Goal: Obtain resource: Download file/media

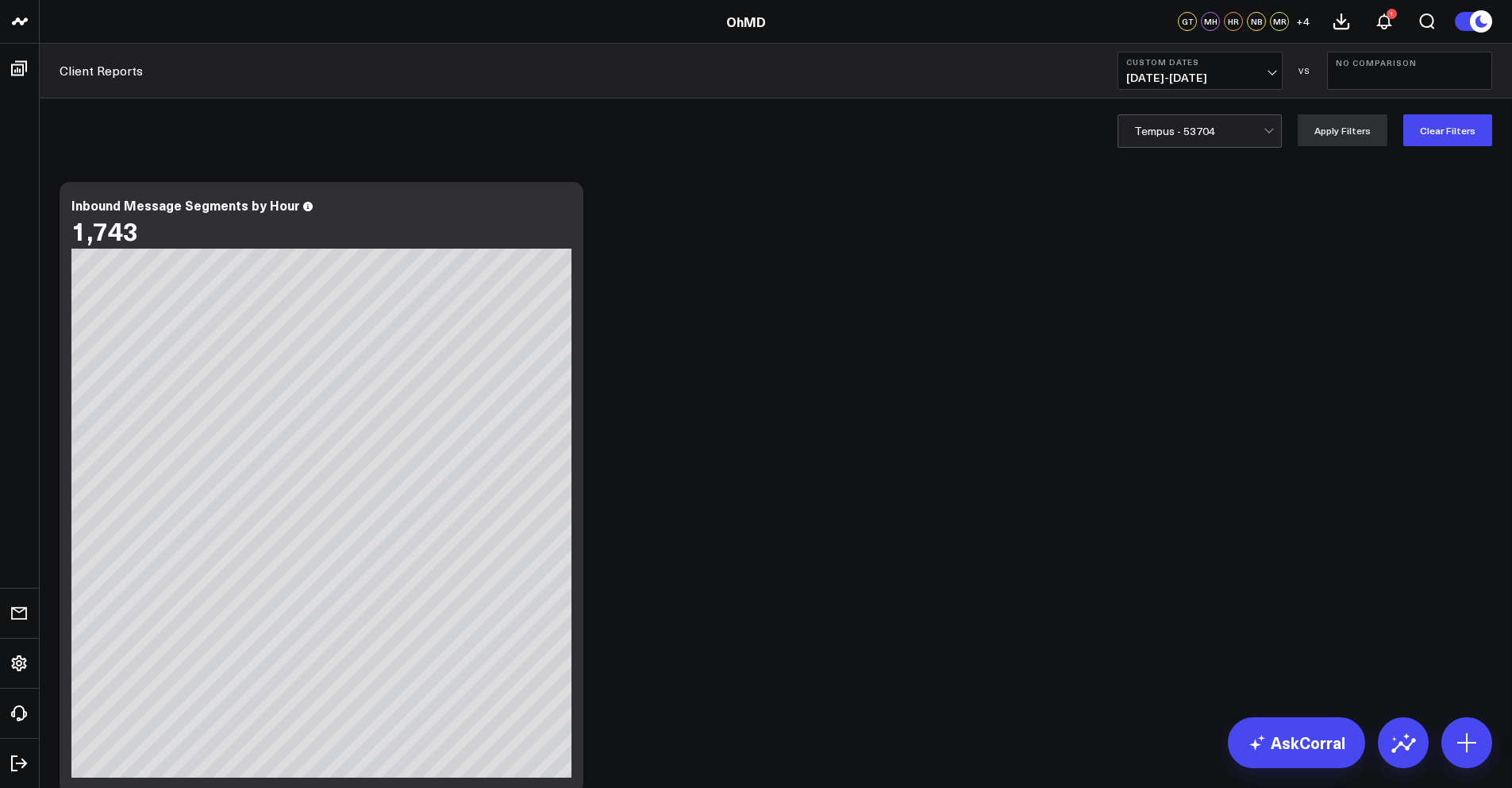
click at [910, 93] on div "Client Reports Custom Dates [DATE] - [DATE] VS No Comparison" at bounding box center [776, 71] width 1473 height 55
click at [284, 95] on div "Client Reports Custom Dates [DATE] - [DATE] VS No Comparison" at bounding box center [776, 71] width 1473 height 55
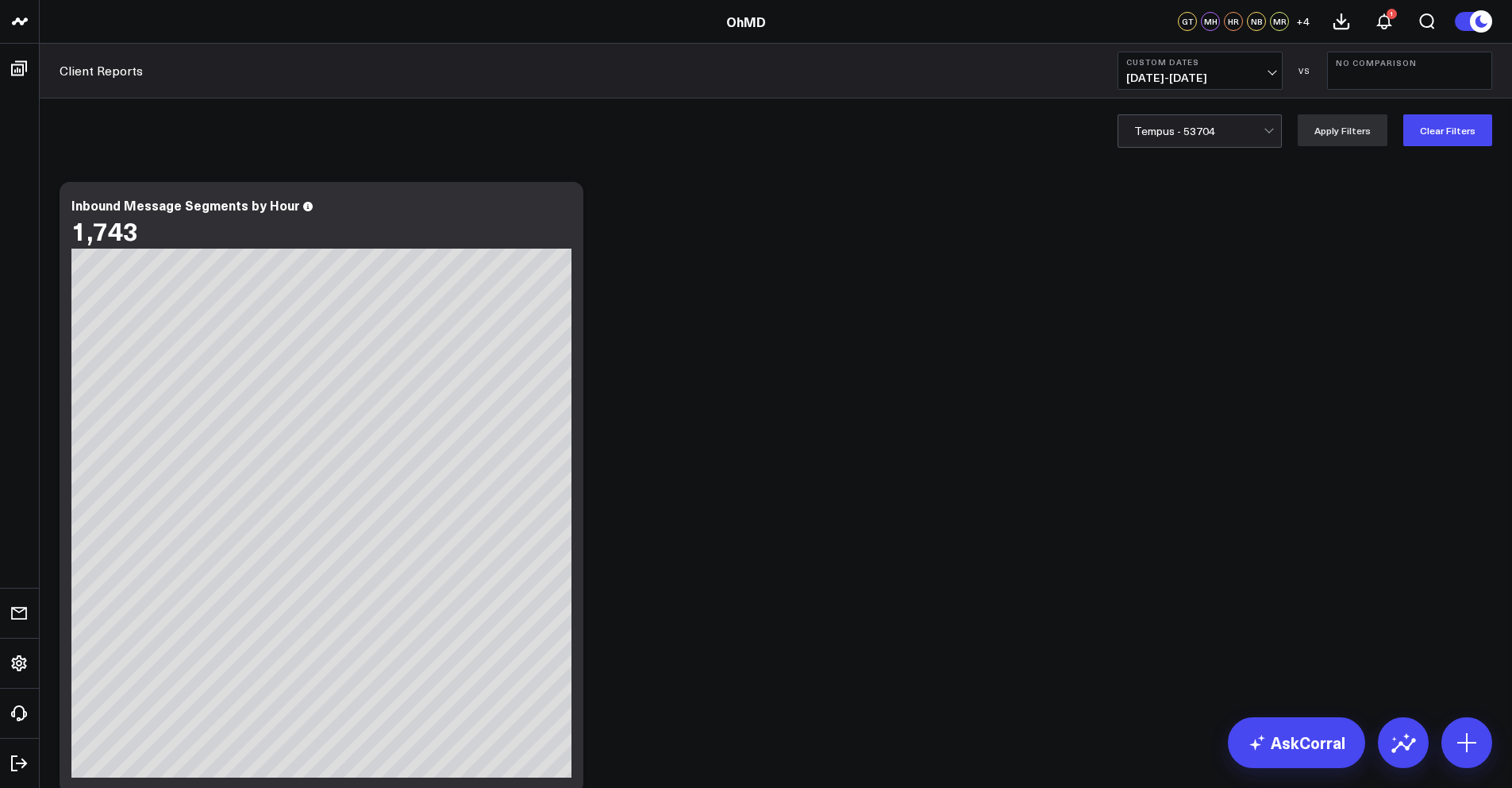
click at [1209, 128] on div at bounding box center [1199, 131] width 129 height 32
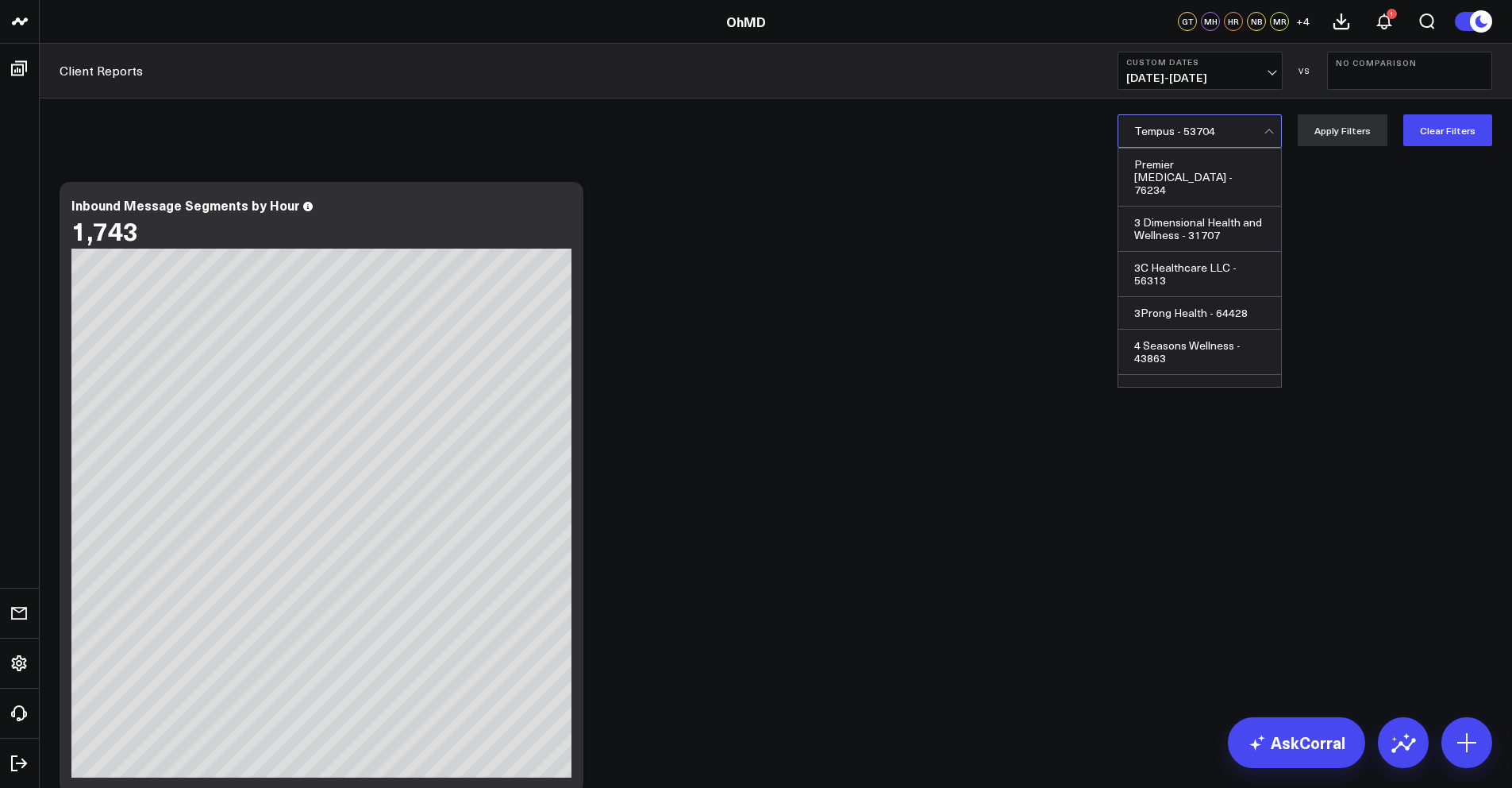
scroll to position [39736, 0]
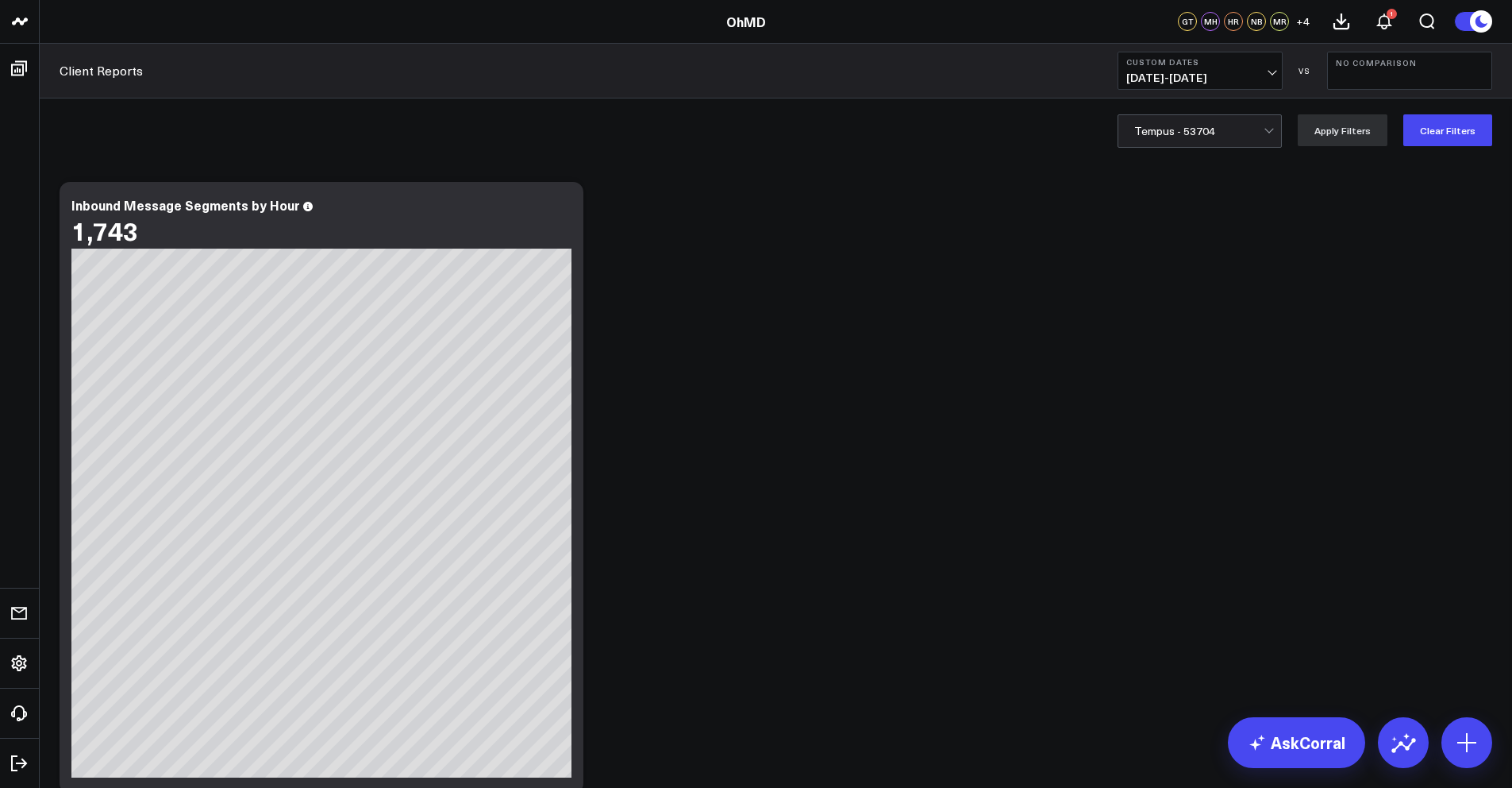
click at [1192, 130] on div at bounding box center [1199, 131] width 129 height 32
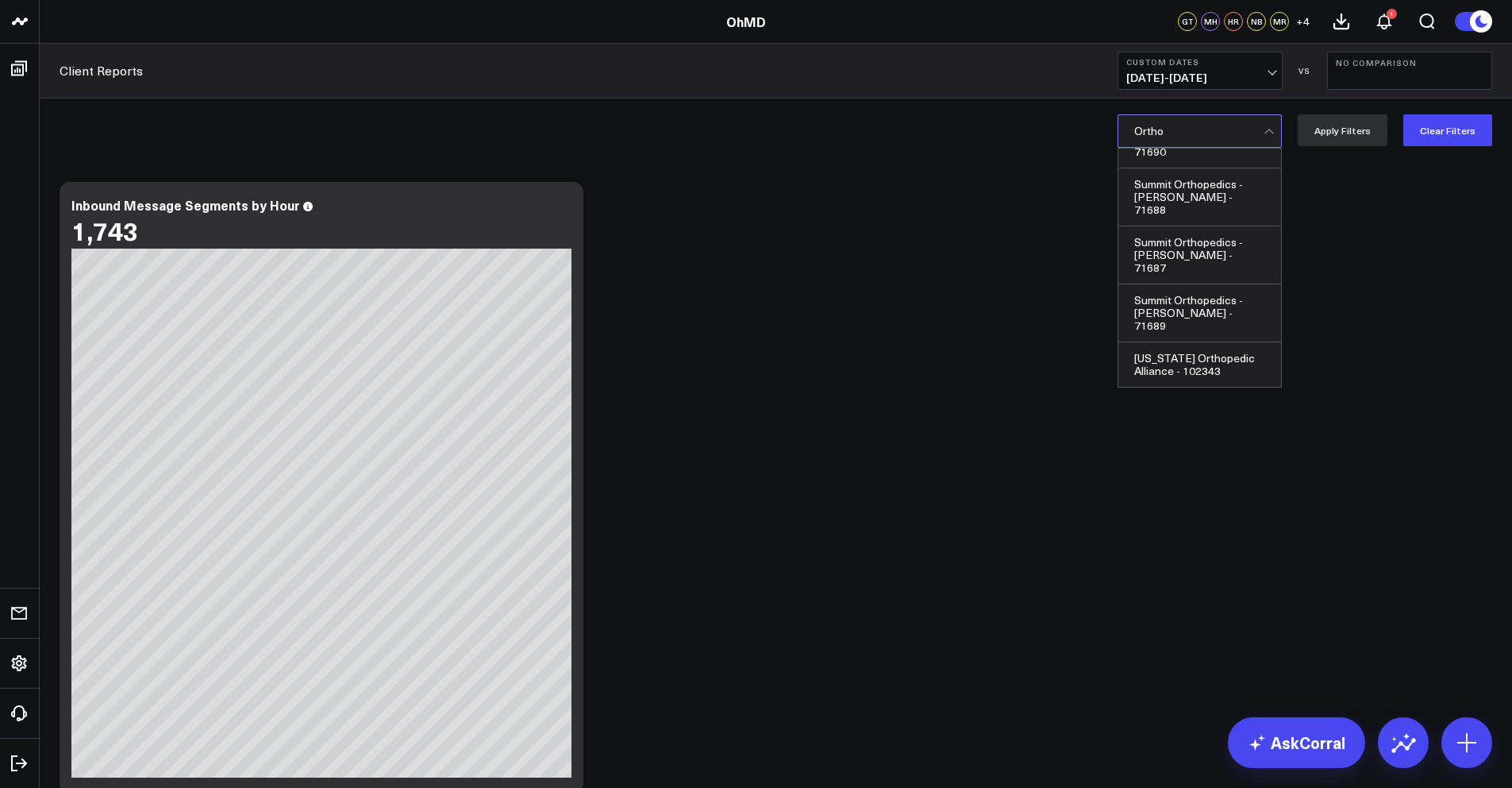
scroll to position [1041, 0]
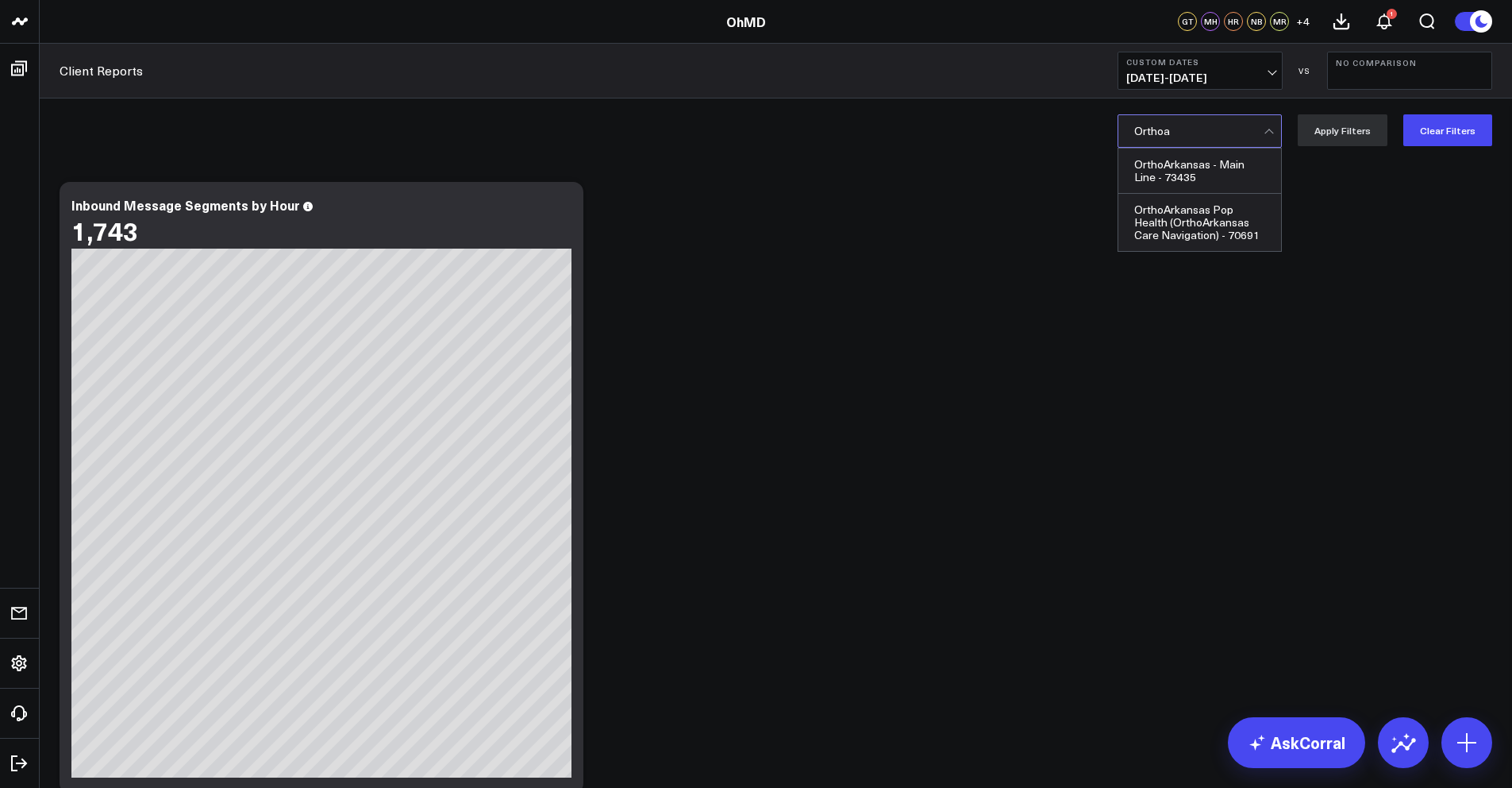
type input "Orthoar"
click at [1219, 183] on div "OrthoArkansas - Main Line - 73435" at bounding box center [1200, 171] width 163 height 45
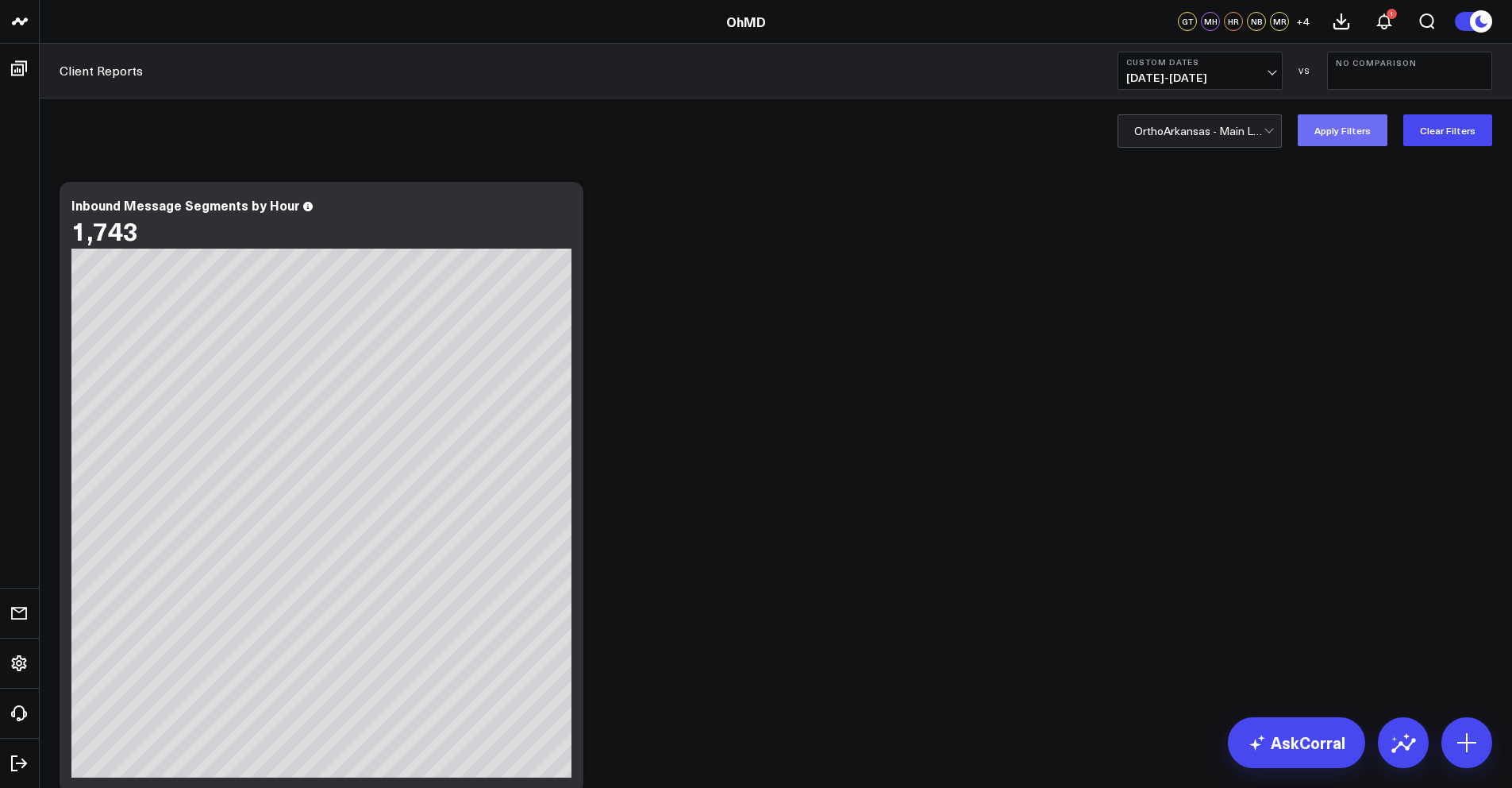
click at [1373, 116] on button "Apply Filters" at bounding box center [1343, 130] width 89 height 32
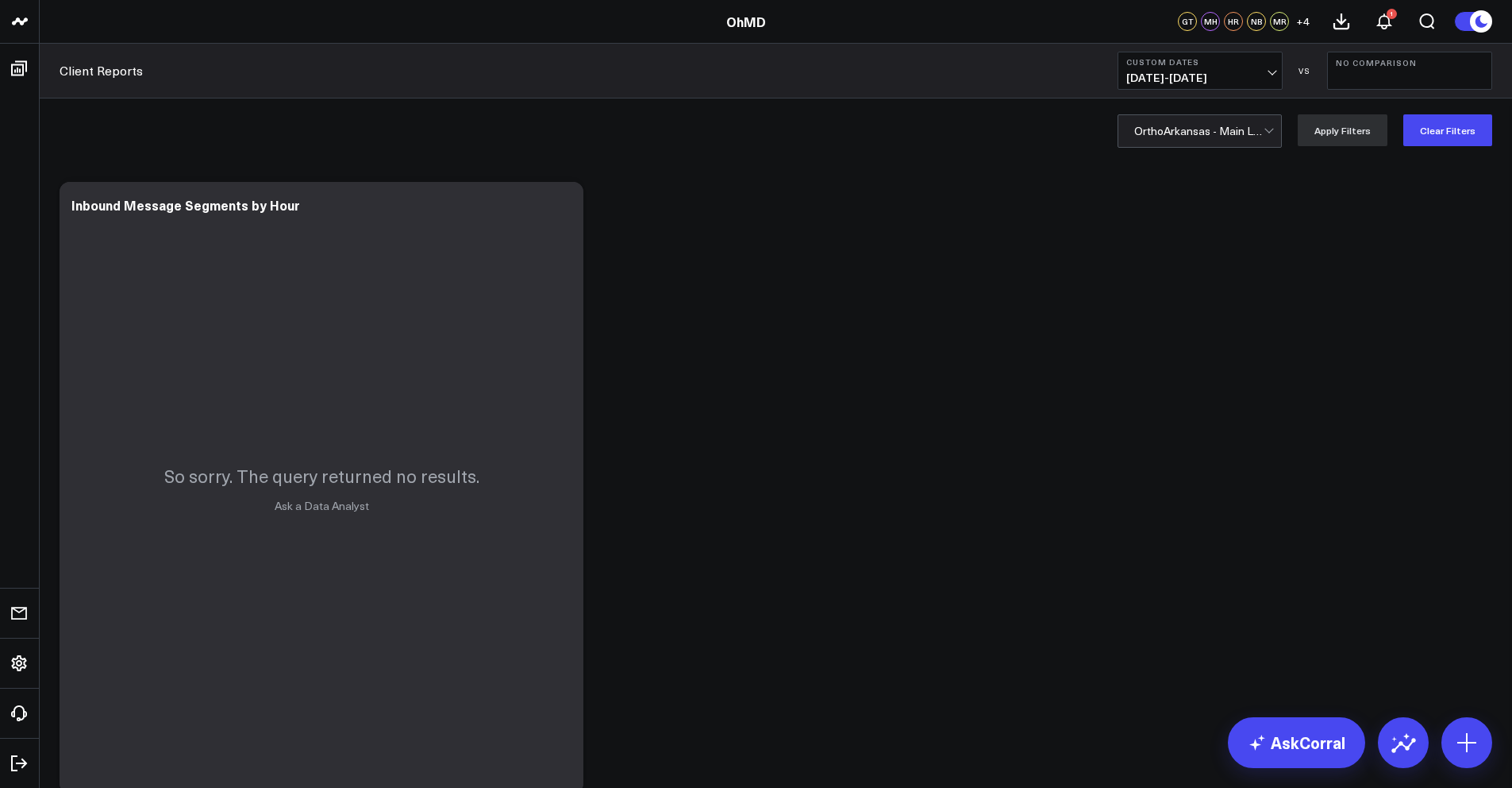
click at [1195, 136] on div at bounding box center [1199, 131] width 129 height 32
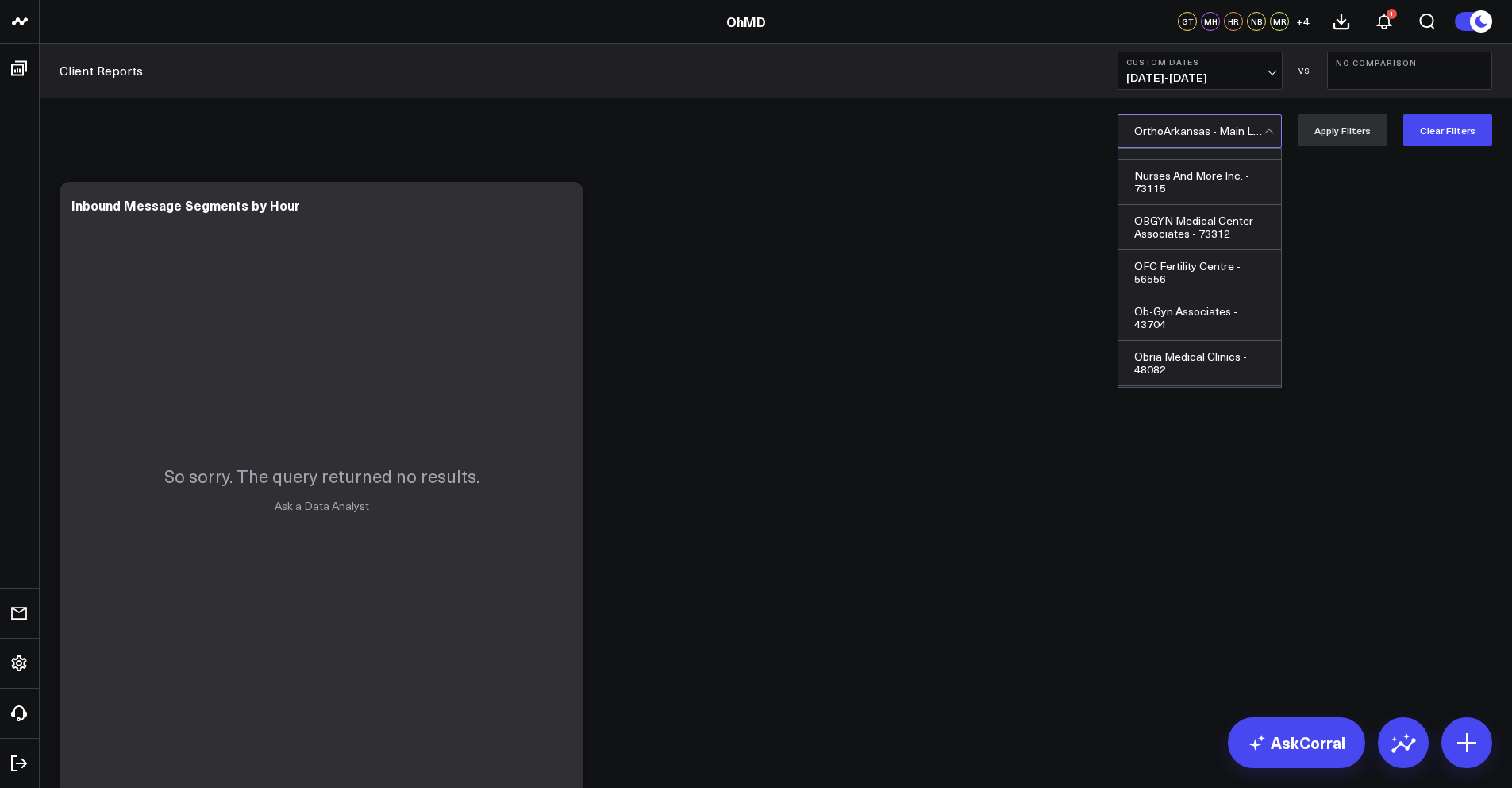
scroll to position [31411, 0]
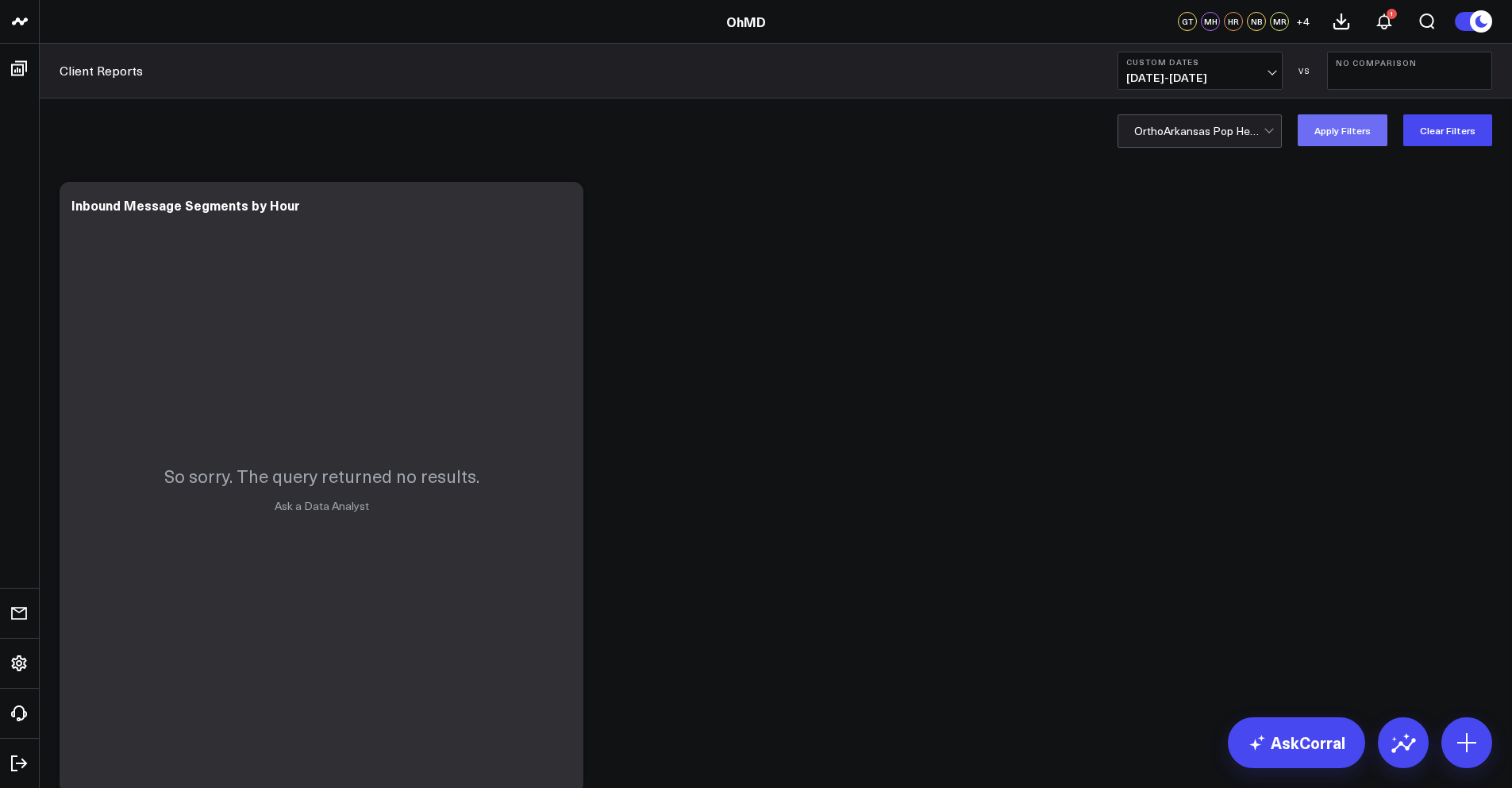
click at [1347, 134] on button "Apply Filters" at bounding box center [1343, 130] width 89 height 32
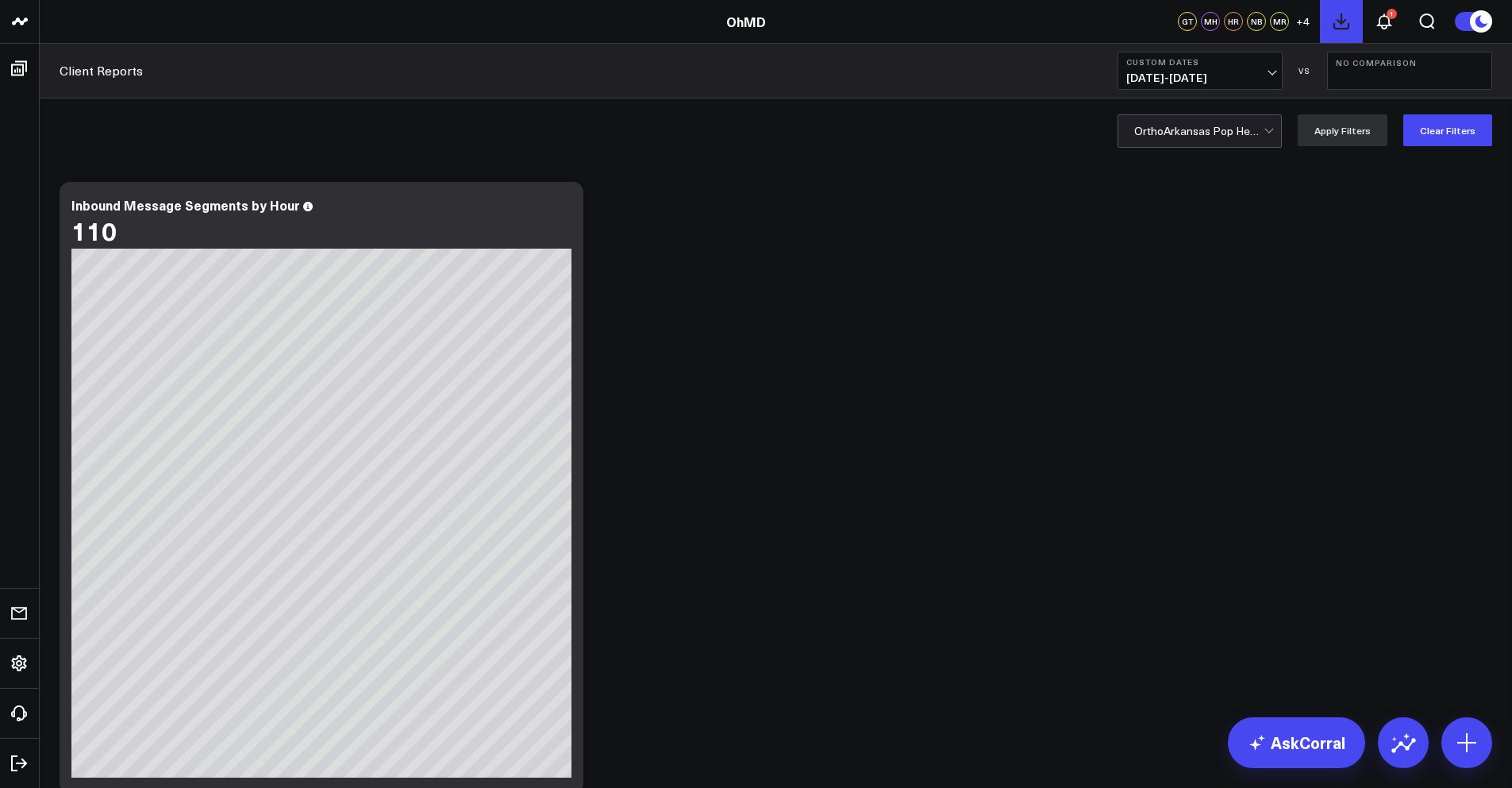
click at [1345, 18] on icon at bounding box center [1341, 22] width 19 height 19
click at [1337, 18] on icon at bounding box center [1341, 22] width 19 height 19
click at [1372, 16] on button "3" at bounding box center [1384, 22] width 43 height 43
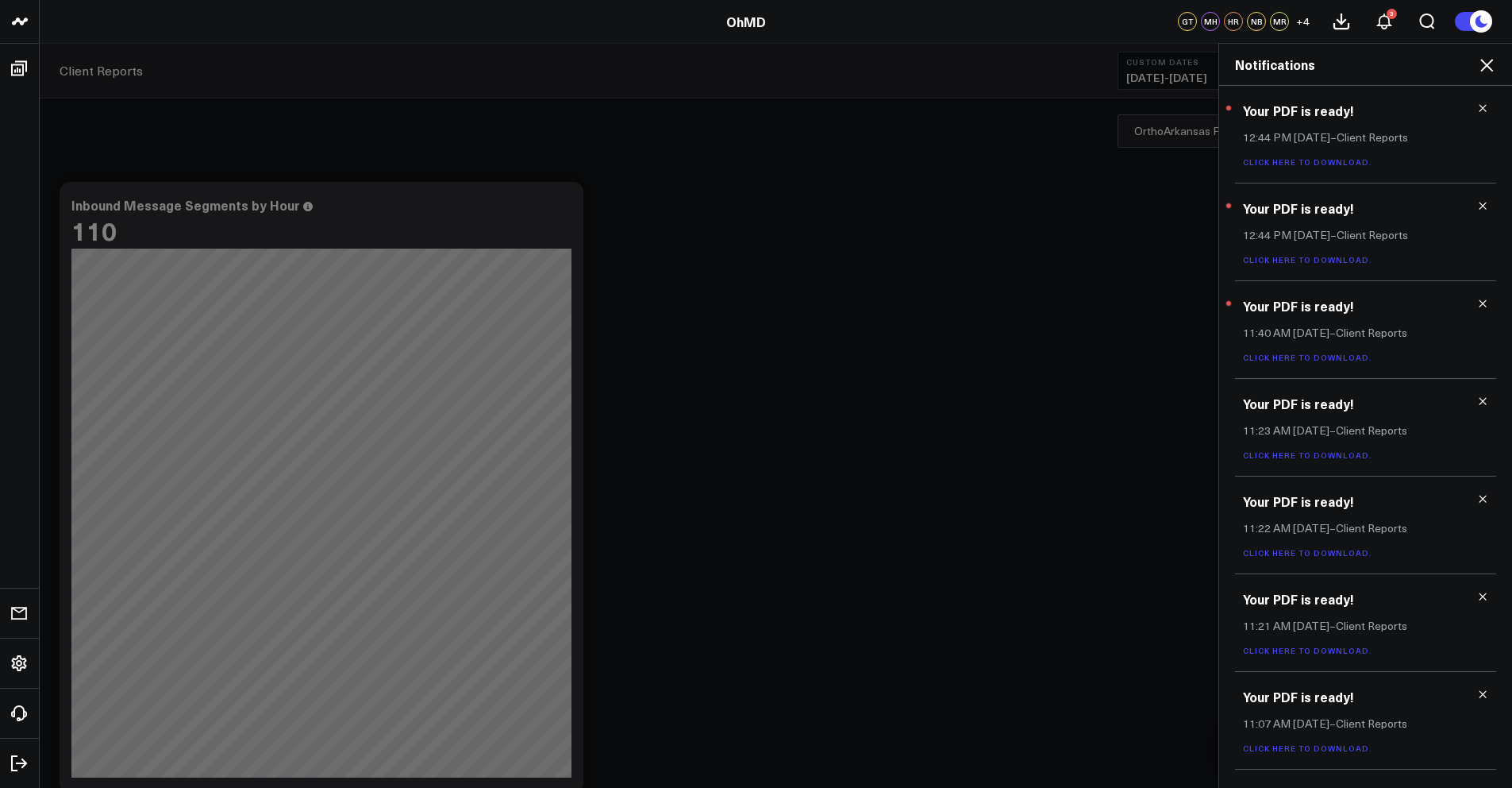
click at [1291, 257] on link "Click here to download." at bounding box center [1308, 260] width 129 height 11
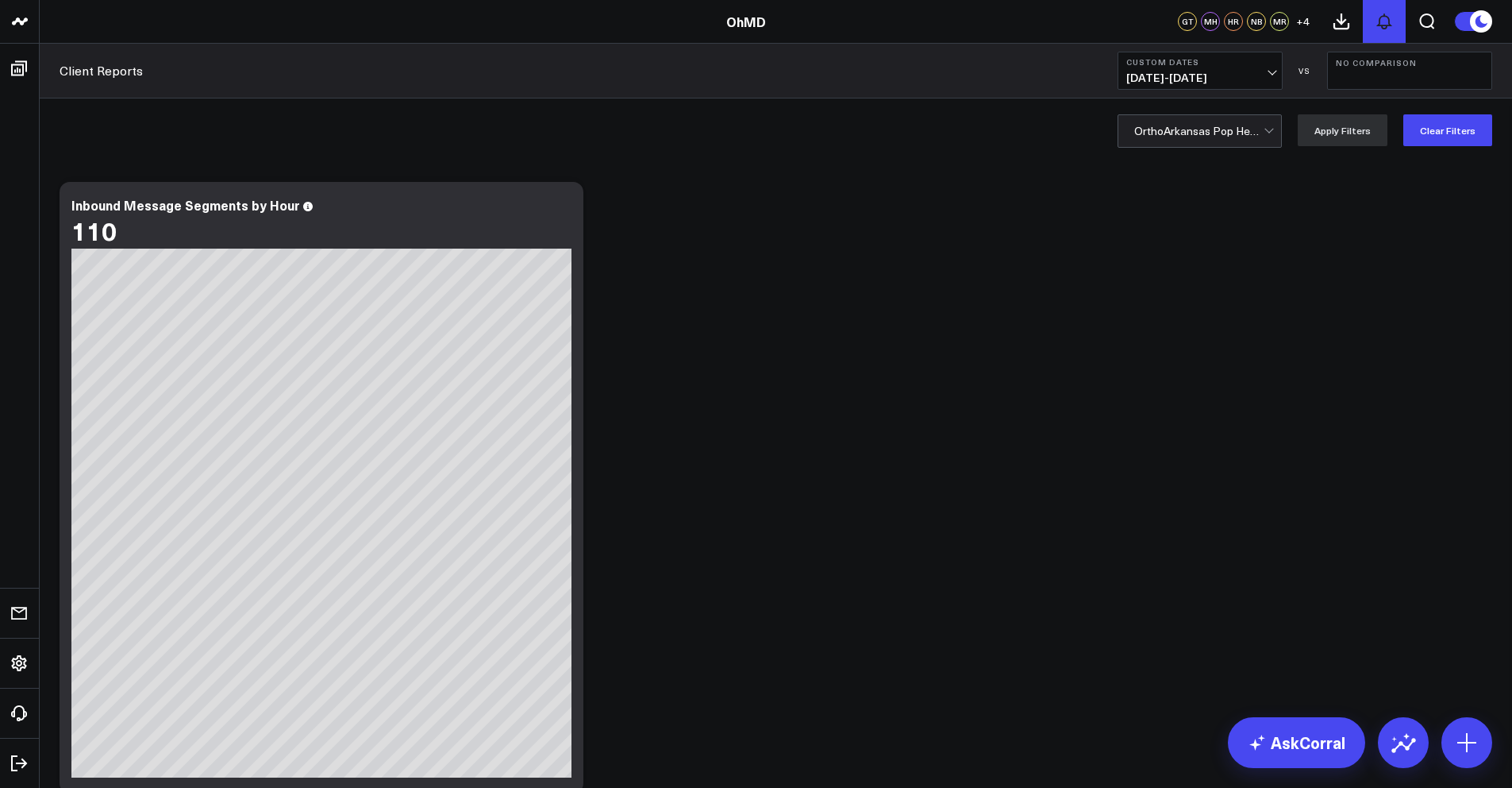
click at [1391, 20] on icon at bounding box center [1384, 22] width 19 height 19
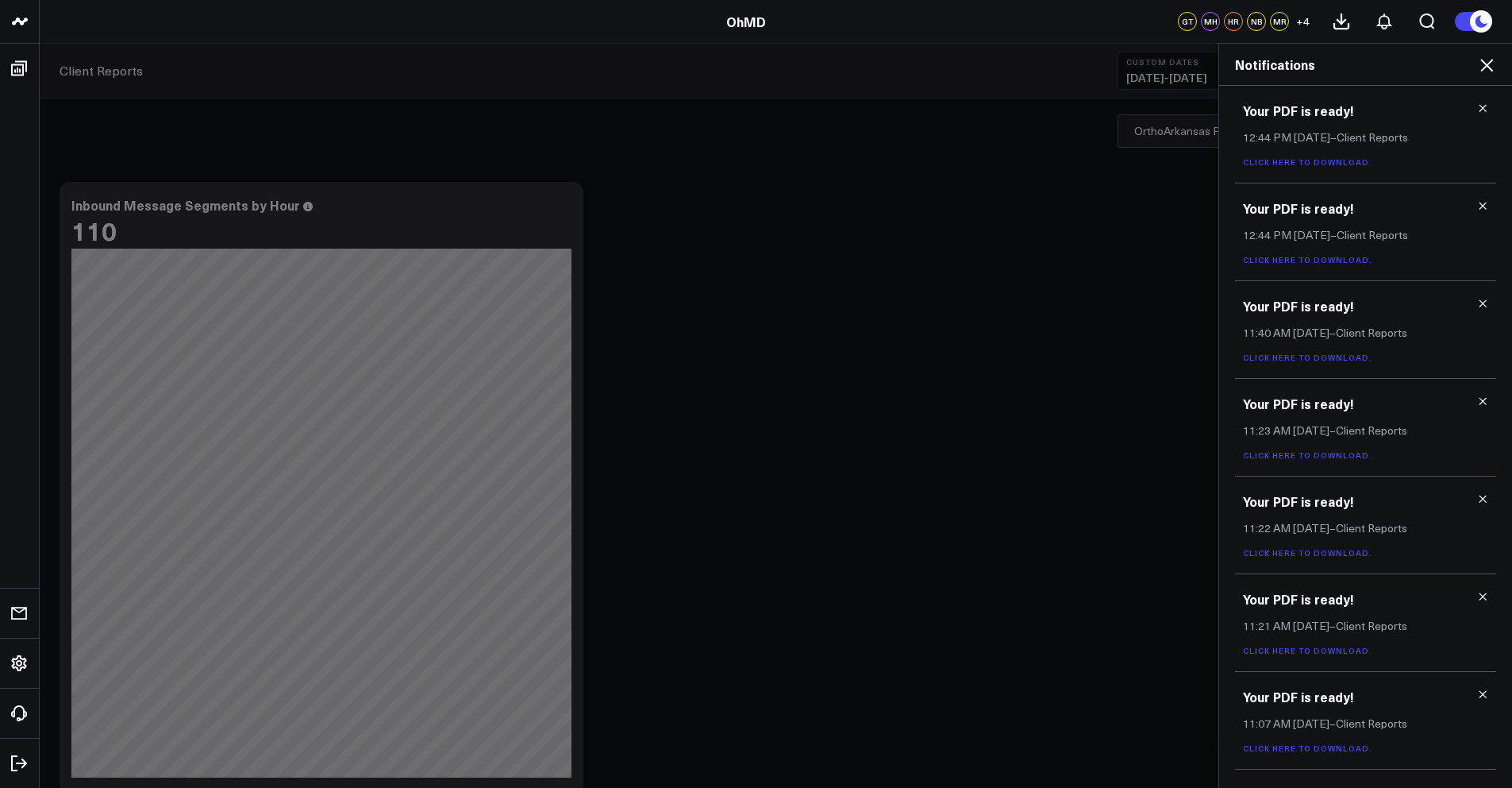
click at [1329, 162] on link "Click here to download." at bounding box center [1308, 162] width 129 height 11
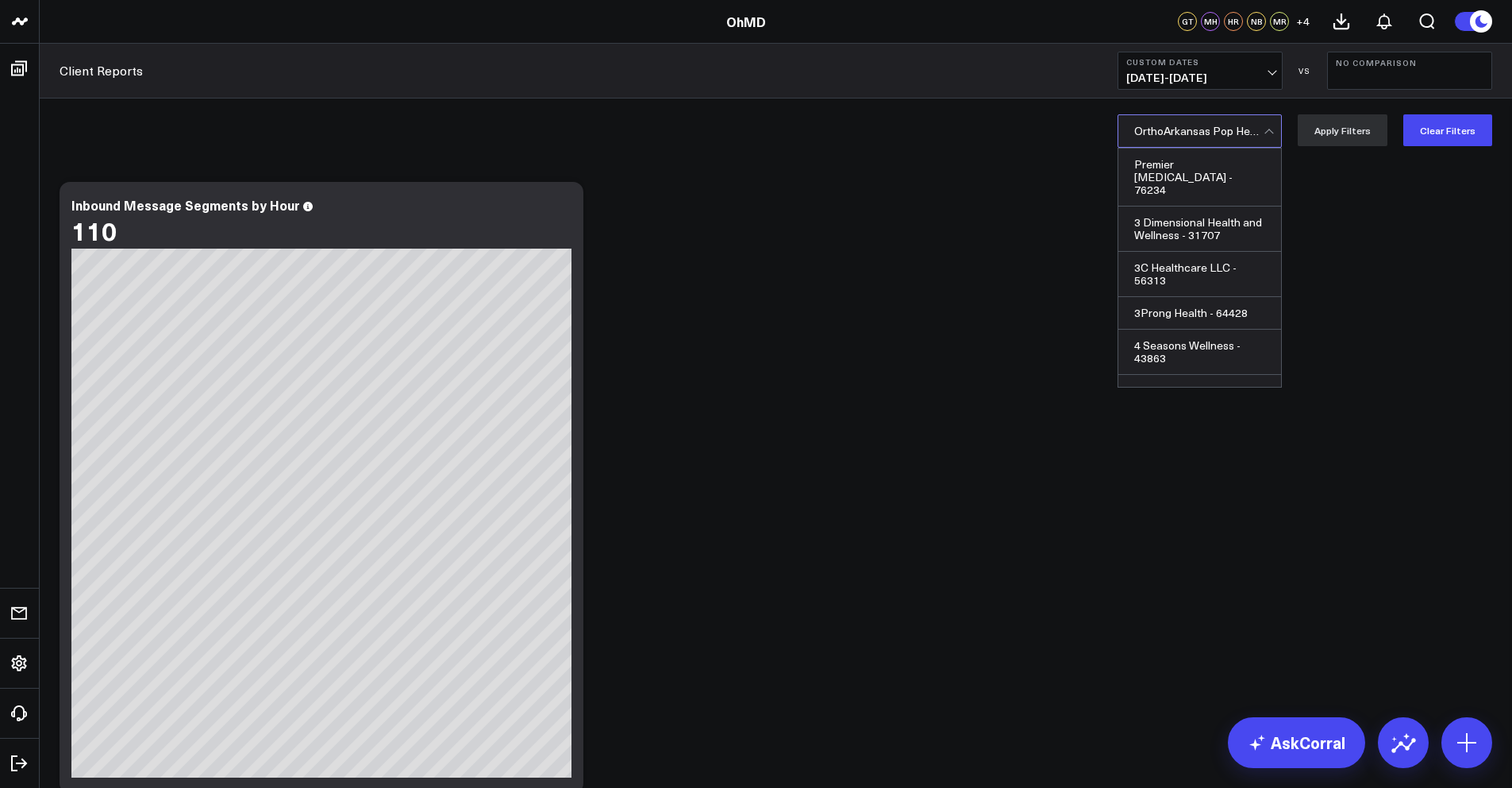
click at [1182, 135] on div at bounding box center [1199, 131] width 129 height 32
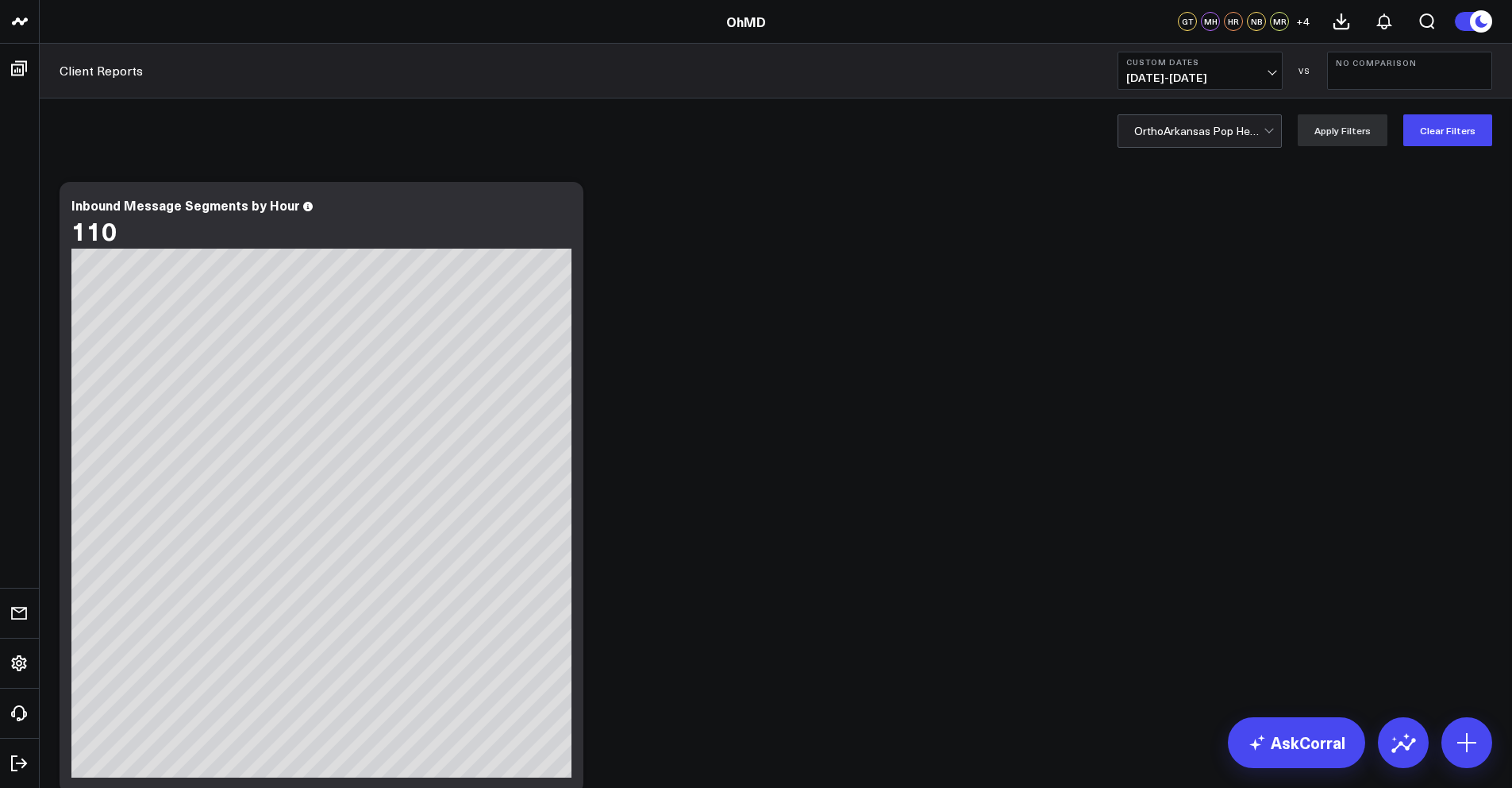
click at [1183, 136] on div at bounding box center [1199, 131] width 129 height 32
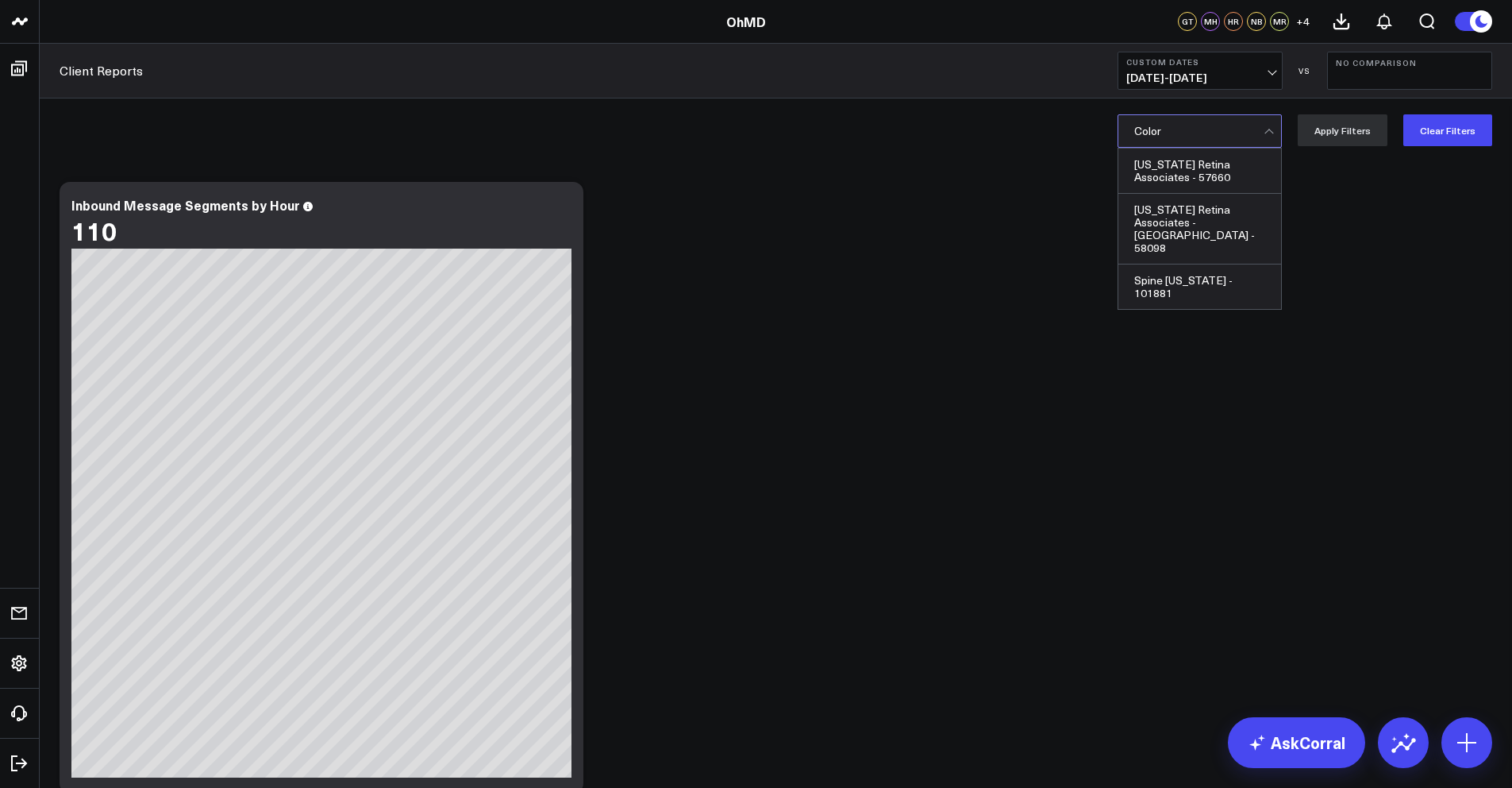
scroll to position [0, 0]
type input "[US_STATE]"
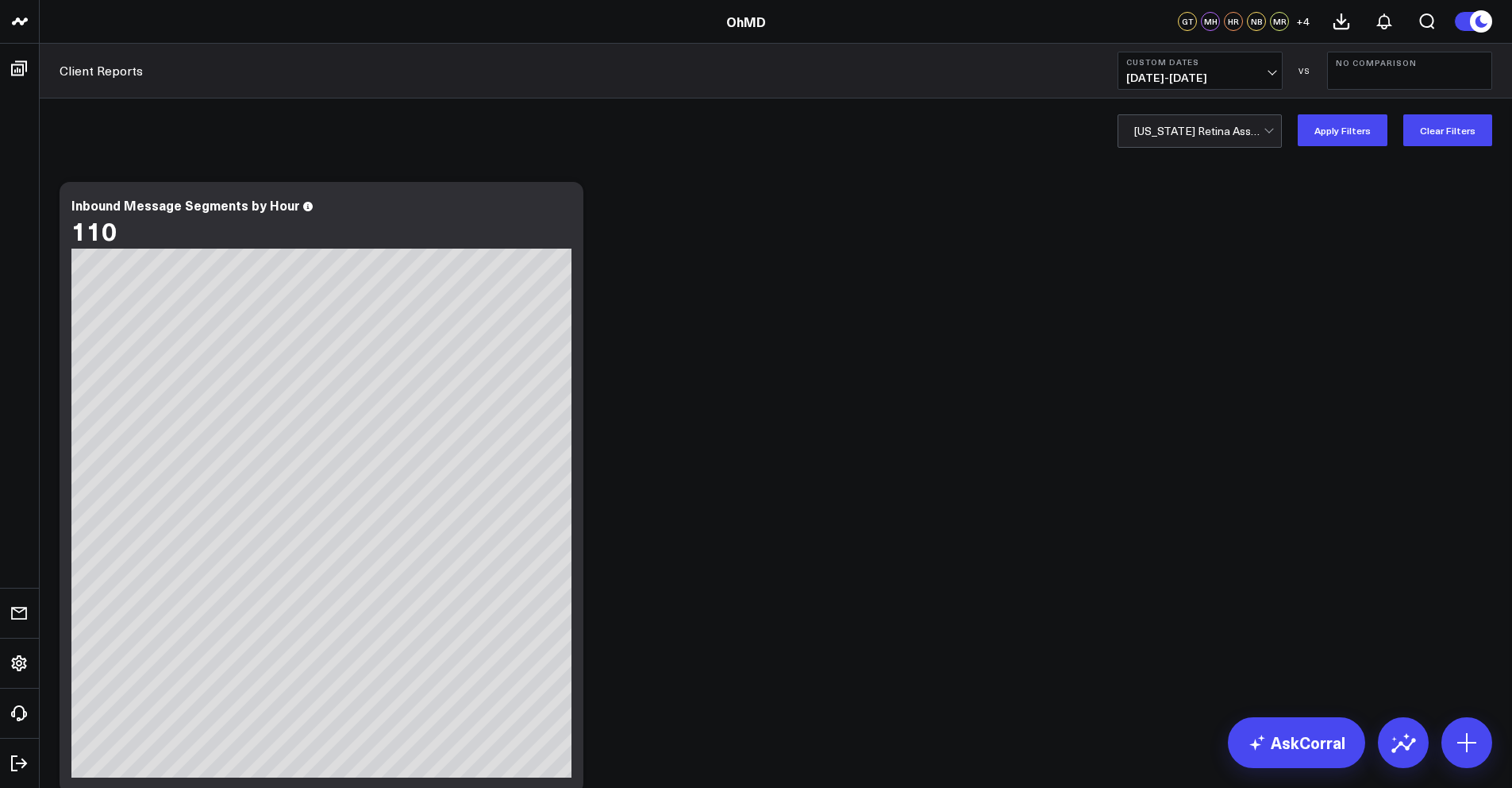
click at [1223, 136] on div at bounding box center [1199, 131] width 129 height 32
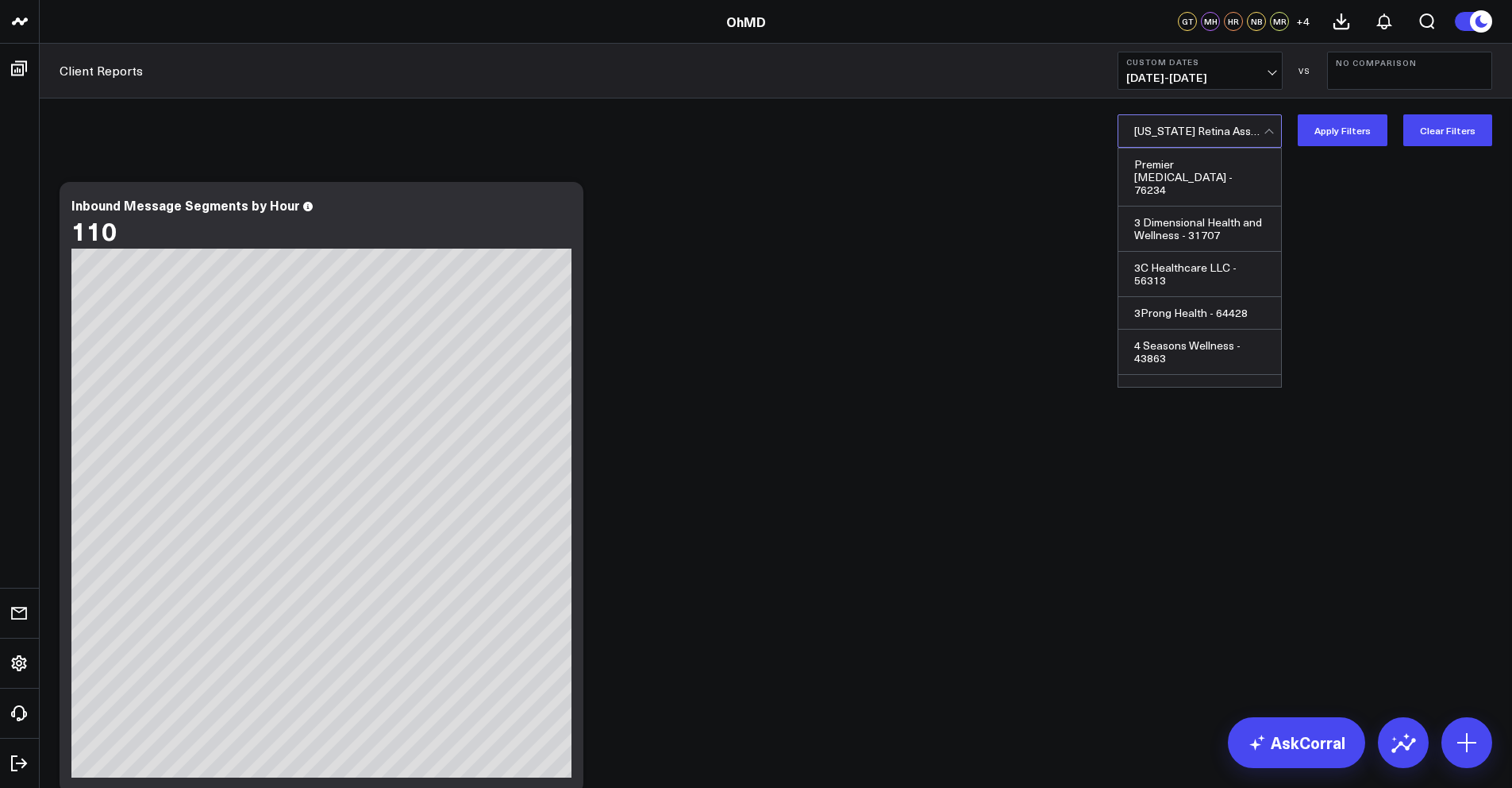
scroll to position [9502, 0]
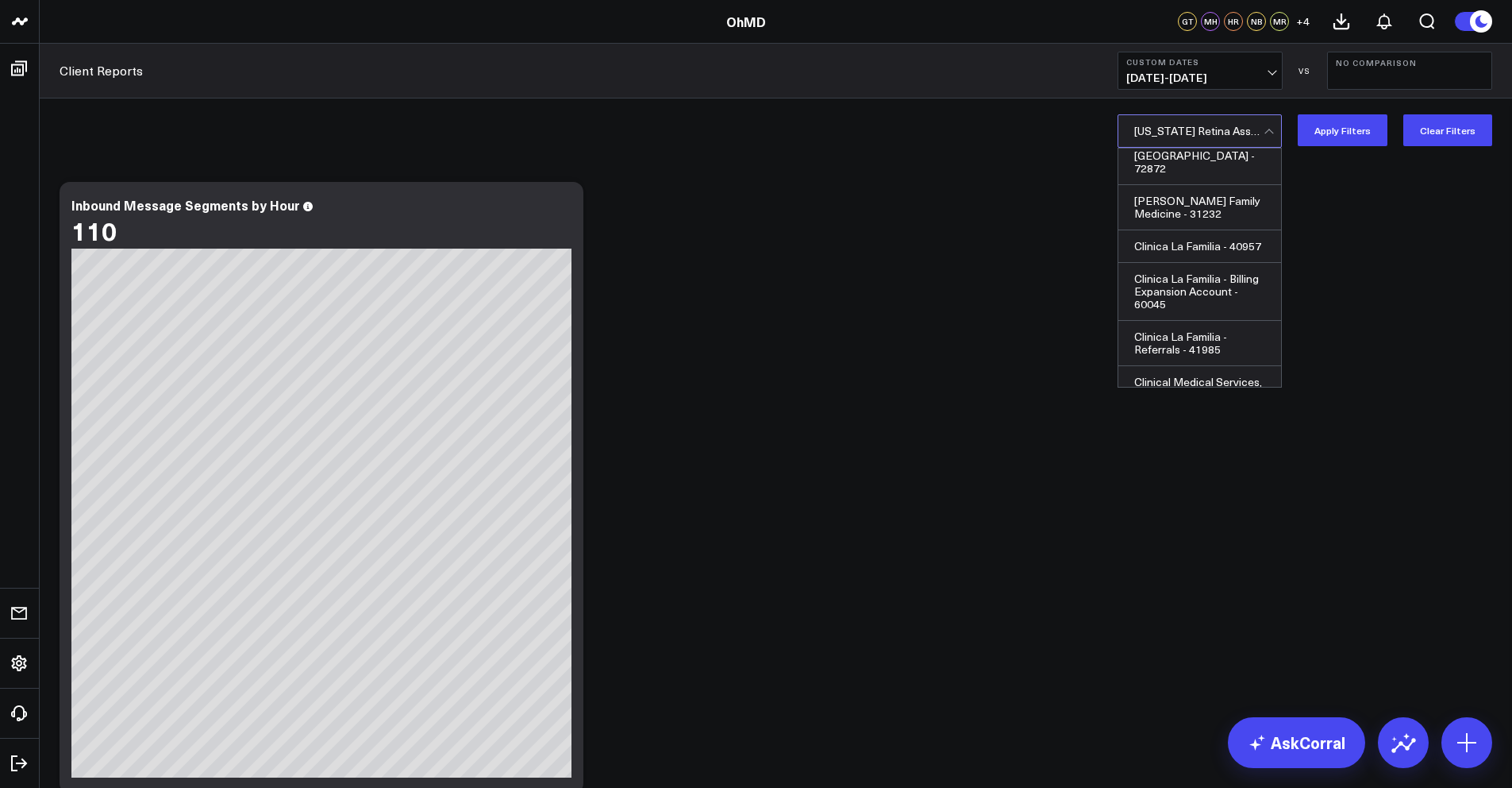
click at [1194, 683] on div "[US_STATE] Retina Associates - 57660" at bounding box center [1200, 705] width 163 height 45
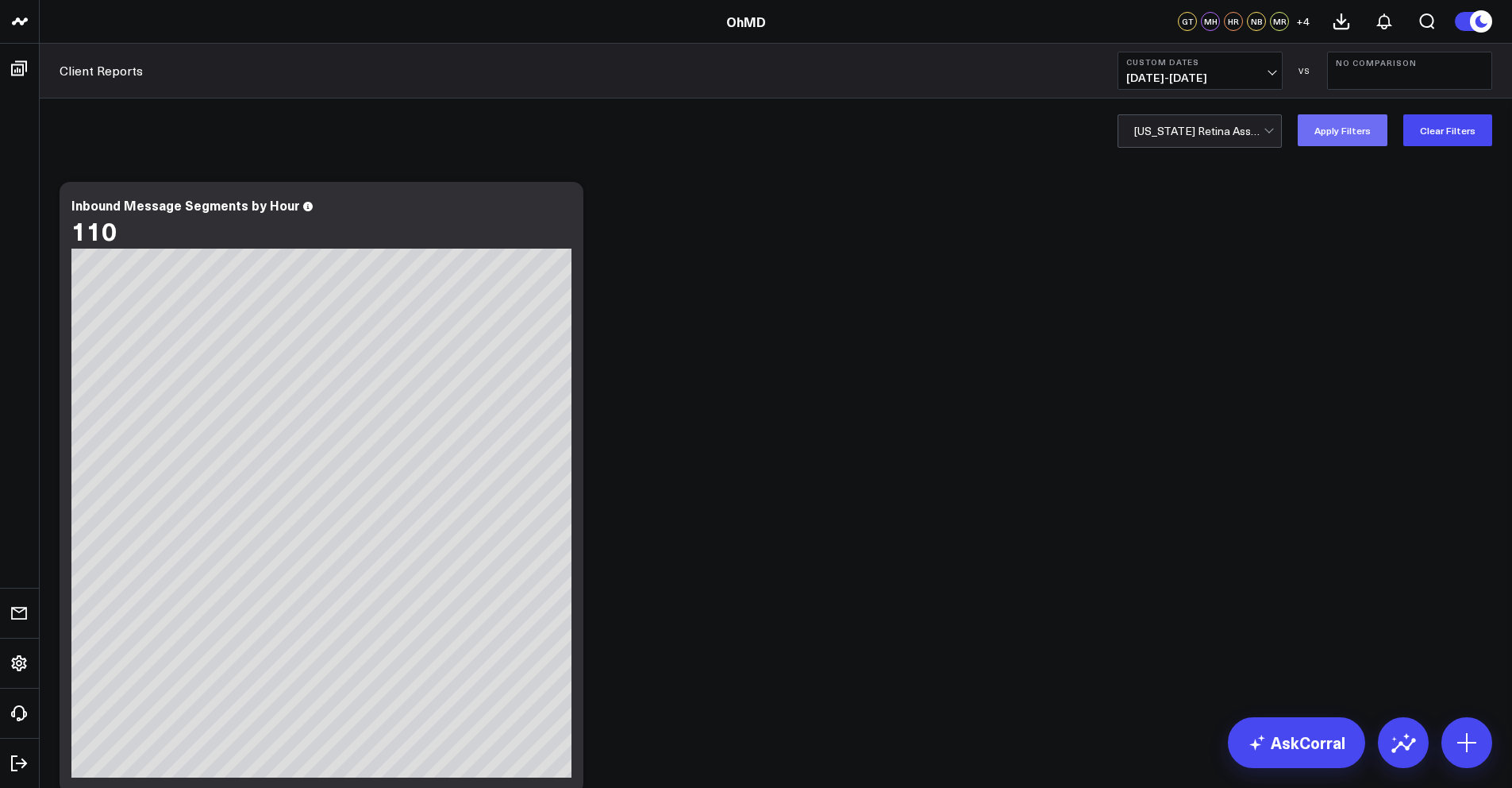
click at [1317, 127] on button "Apply Filters" at bounding box center [1343, 130] width 89 height 32
click at [1345, 22] on icon at bounding box center [1341, 22] width 19 height 19
click at [1386, 26] on icon at bounding box center [1384, 22] width 13 height 14
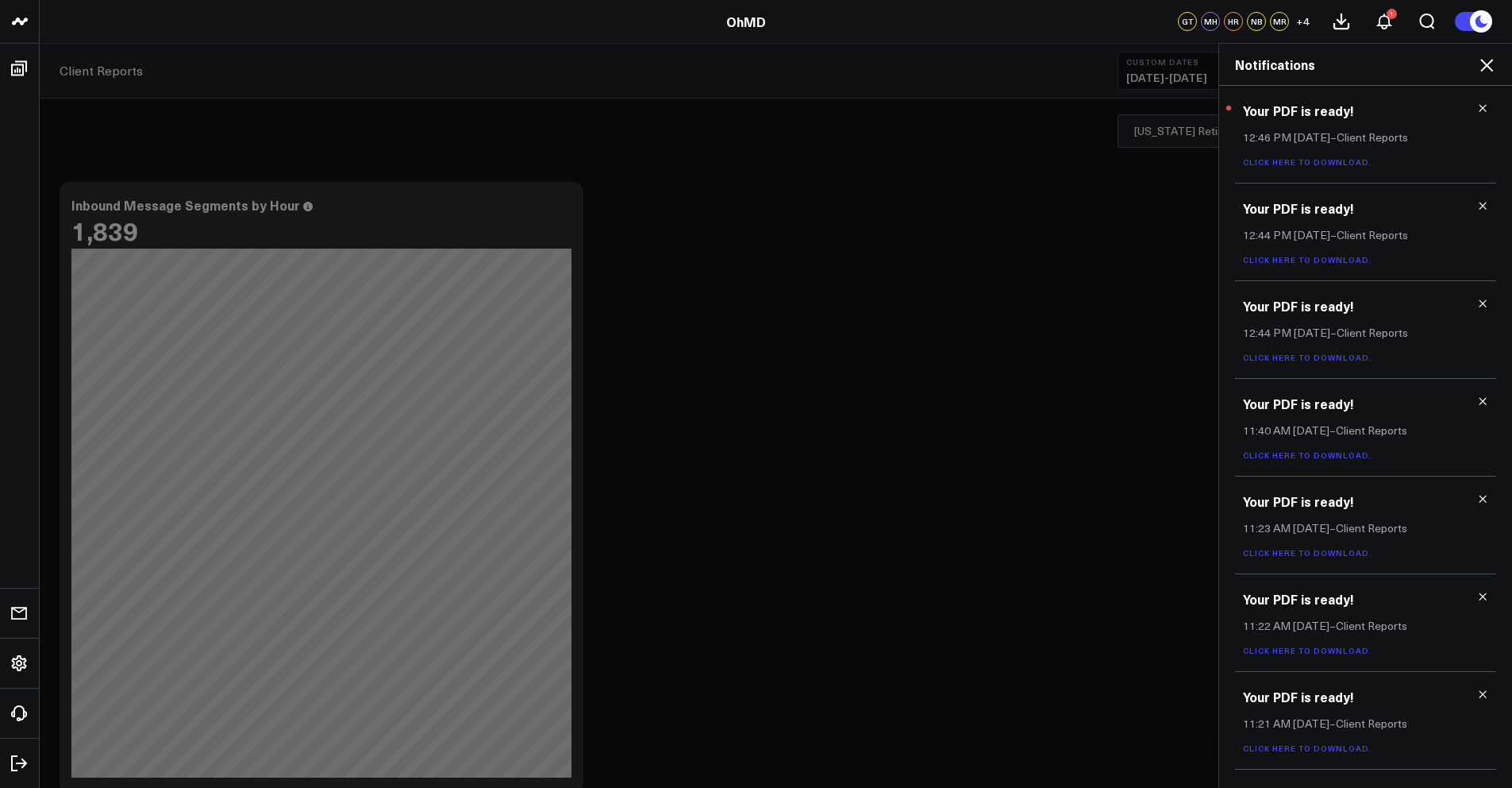
click at [1313, 159] on link "Click here to download." at bounding box center [1308, 162] width 129 height 11
click at [1494, 69] on icon at bounding box center [1487, 65] width 19 height 19
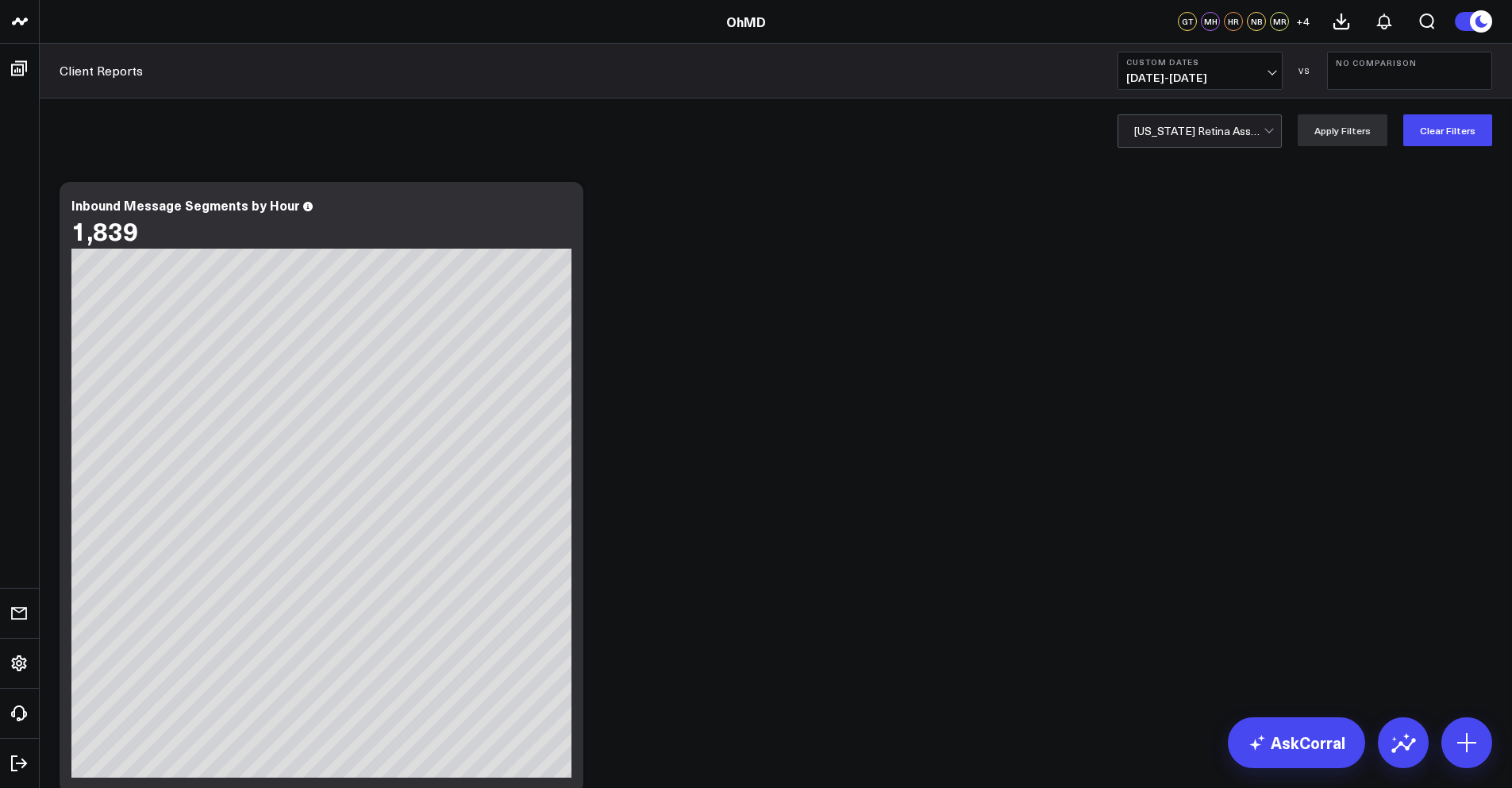
click at [1148, 75] on span "[DATE] - [DATE]" at bounding box center [1200, 78] width 148 height 13
click at [1203, 136] on div at bounding box center [1199, 131] width 129 height 32
type input "timely"
click at [1201, 166] on div "TimelyCare - 33467" at bounding box center [1200, 164] width 163 height 32
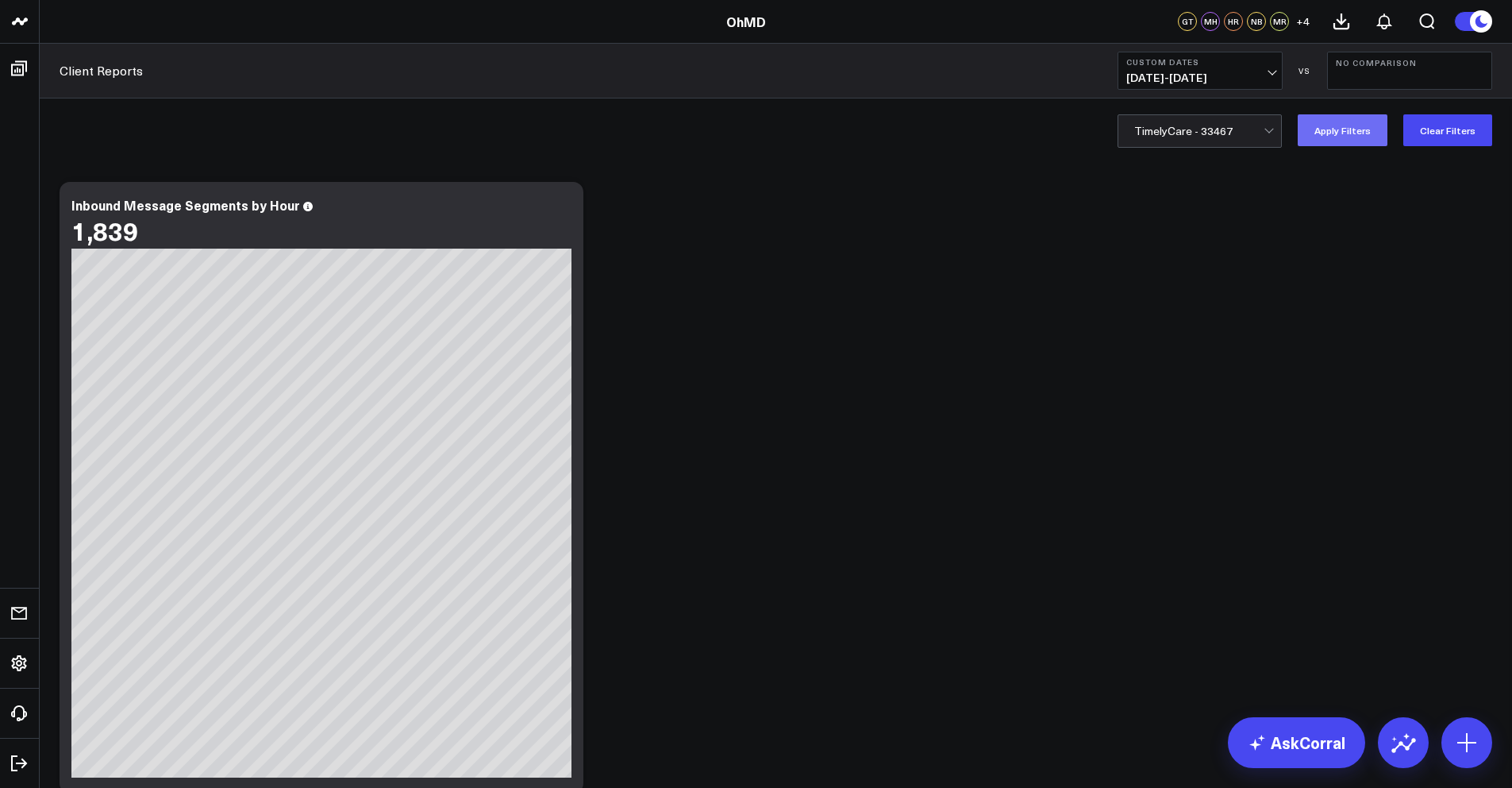
click at [1339, 138] on button "Apply Filters" at bounding box center [1343, 130] width 89 height 32
click at [1343, 19] on icon at bounding box center [1341, 22] width 19 height 19
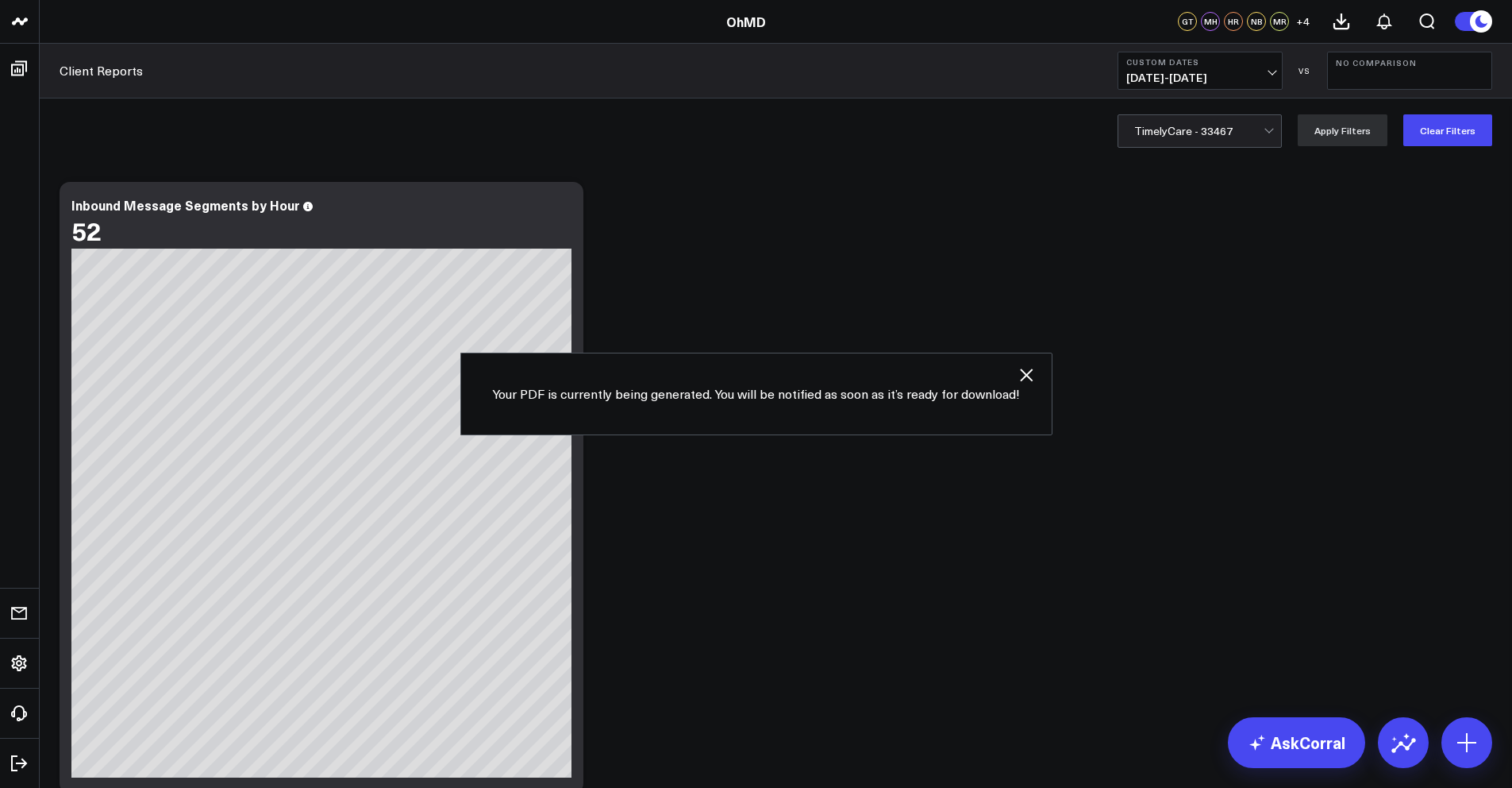
click at [1211, 131] on div at bounding box center [1199, 131] width 129 height 32
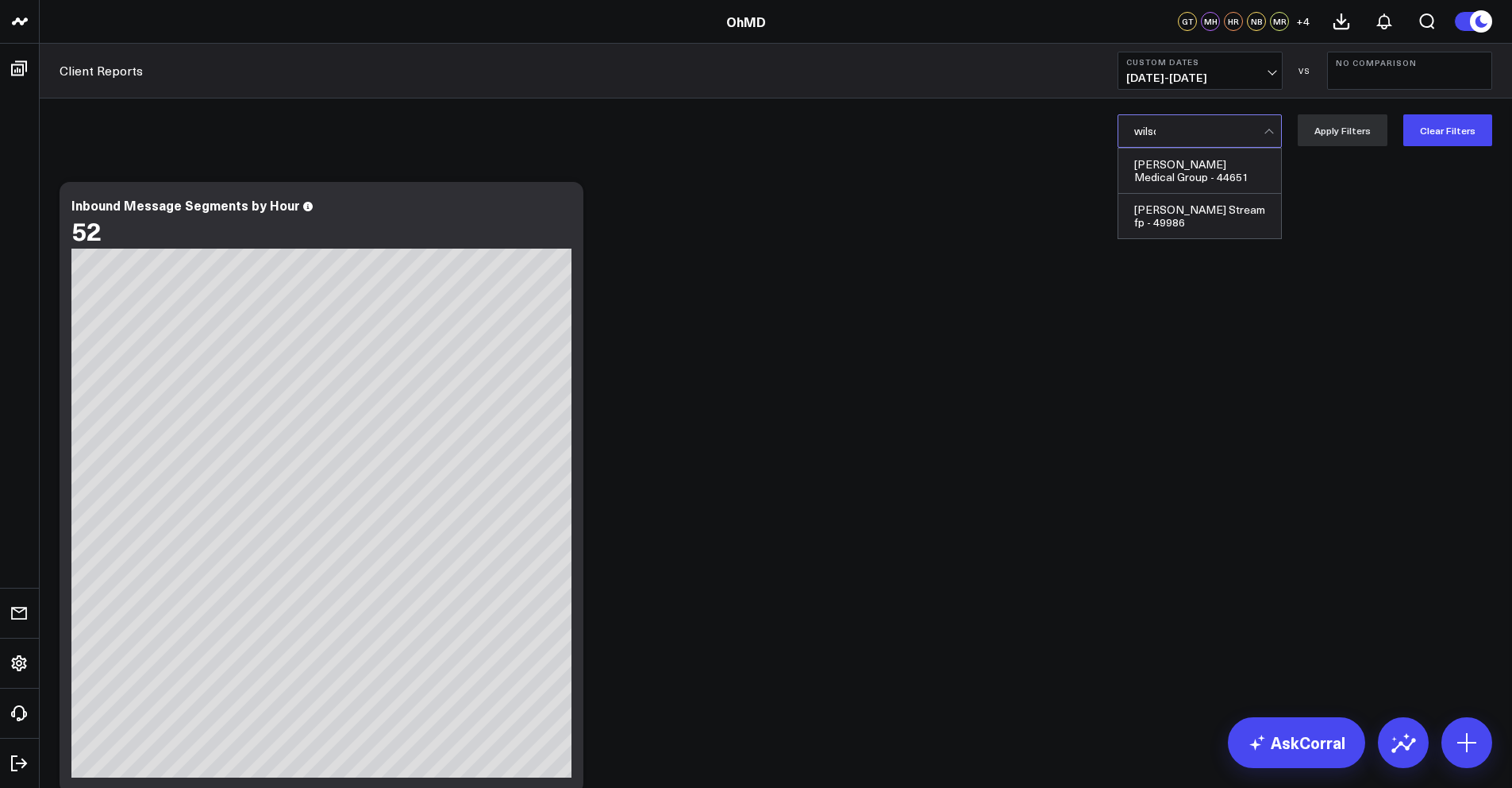
type input "[PERSON_NAME]"
click at [1191, 175] on div "[PERSON_NAME] Medical Group - 44651" at bounding box center [1200, 171] width 163 height 45
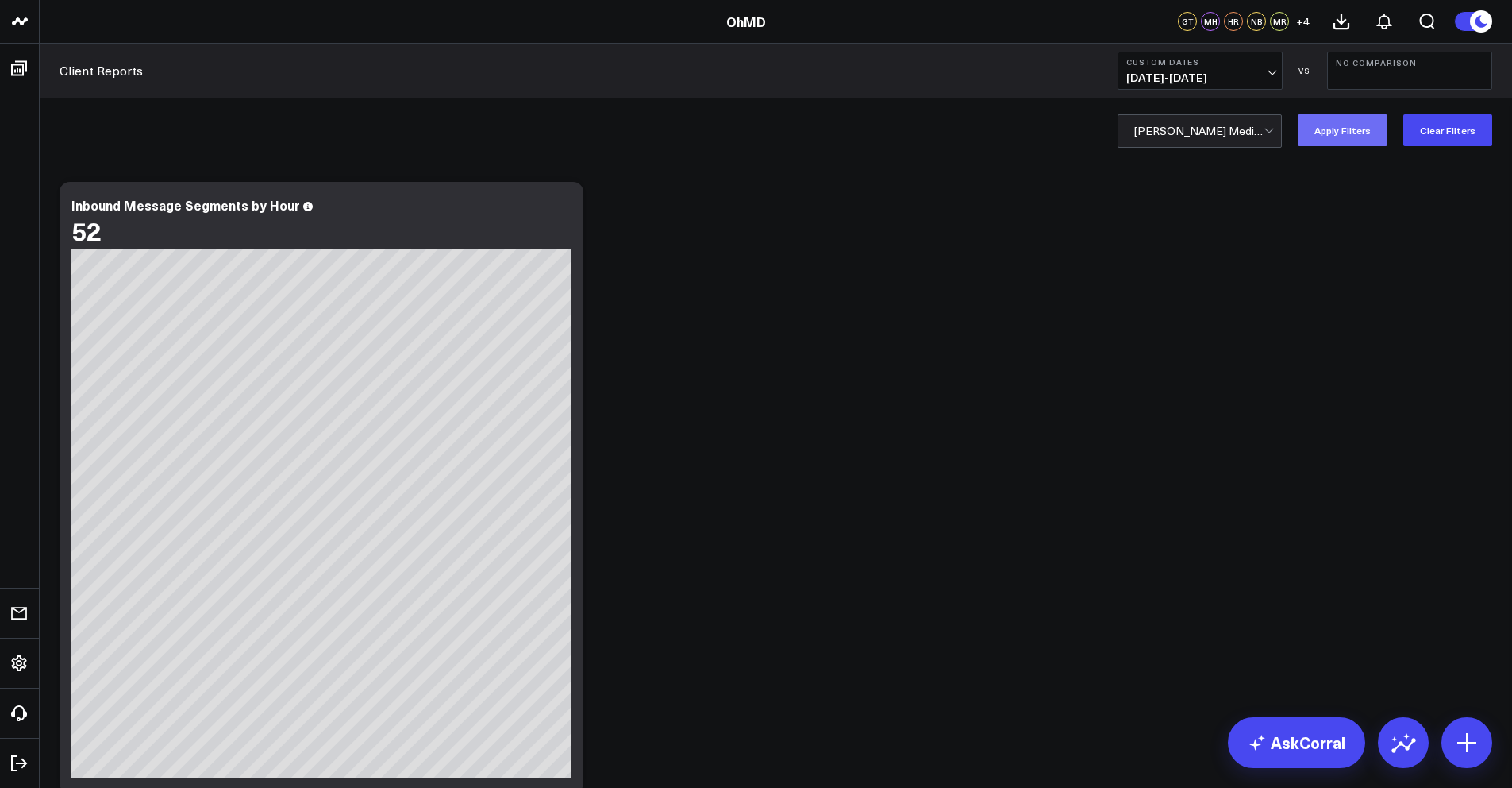
click at [1331, 130] on button "Apply Filters" at bounding box center [1343, 130] width 89 height 32
click at [1341, 24] on icon at bounding box center [1341, 22] width 14 height 14
click at [1171, 135] on div at bounding box center [1199, 131] width 129 height 32
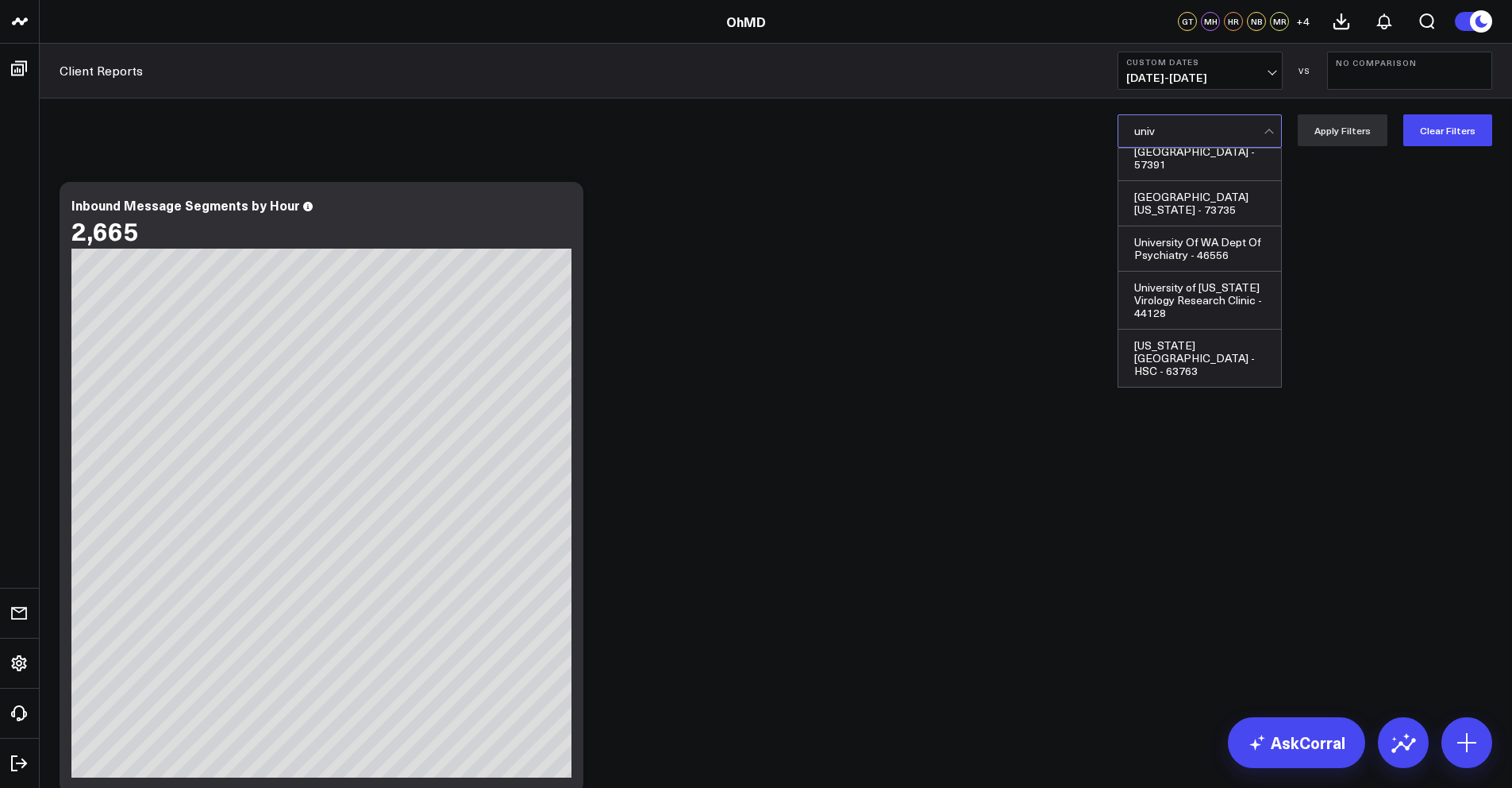
scroll to position [309, 0]
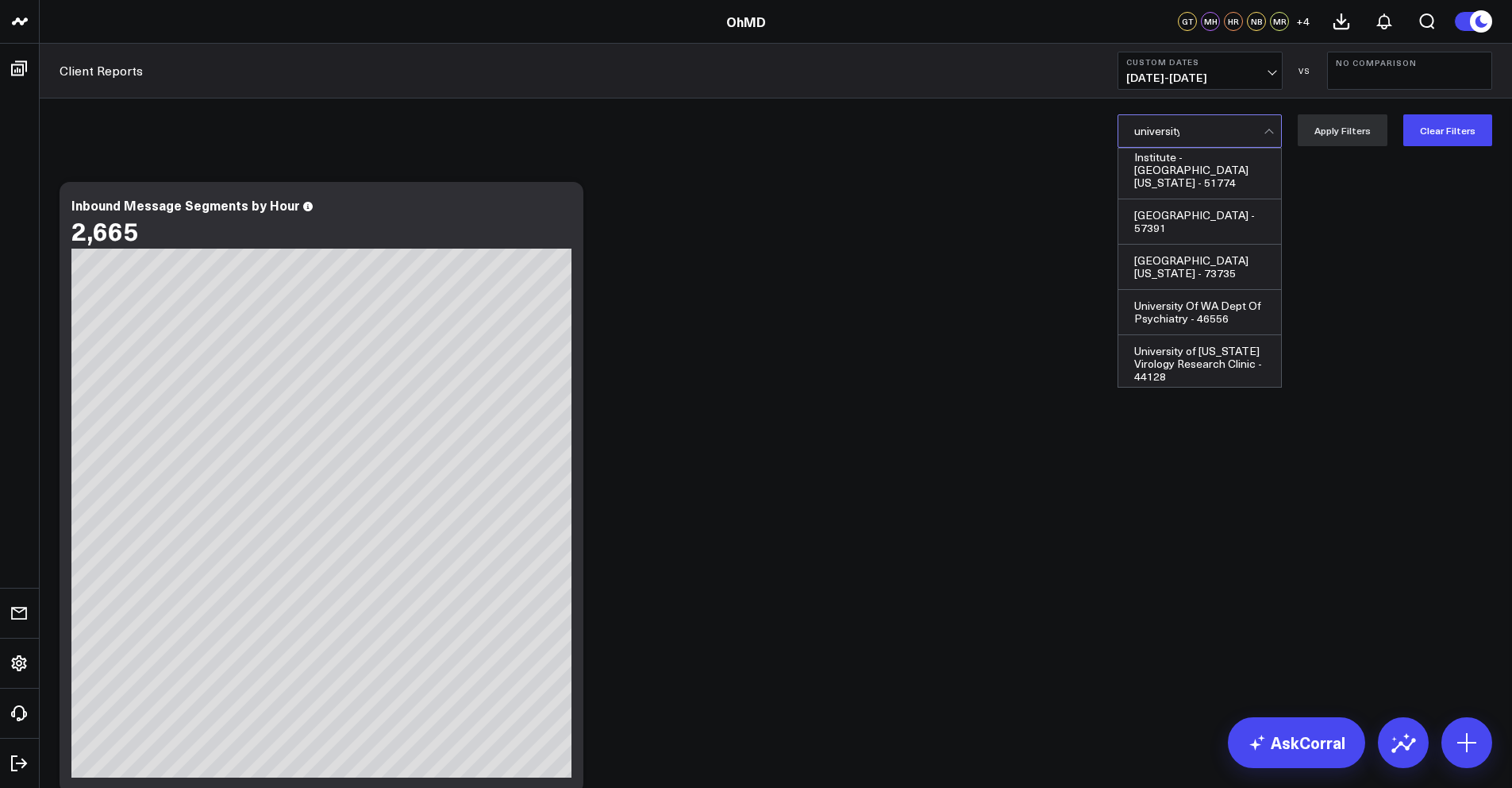
type input "university"
click at [1170, 199] on div "[GEOGRAPHIC_DATA] - 57391" at bounding box center [1200, 222] width 163 height 45
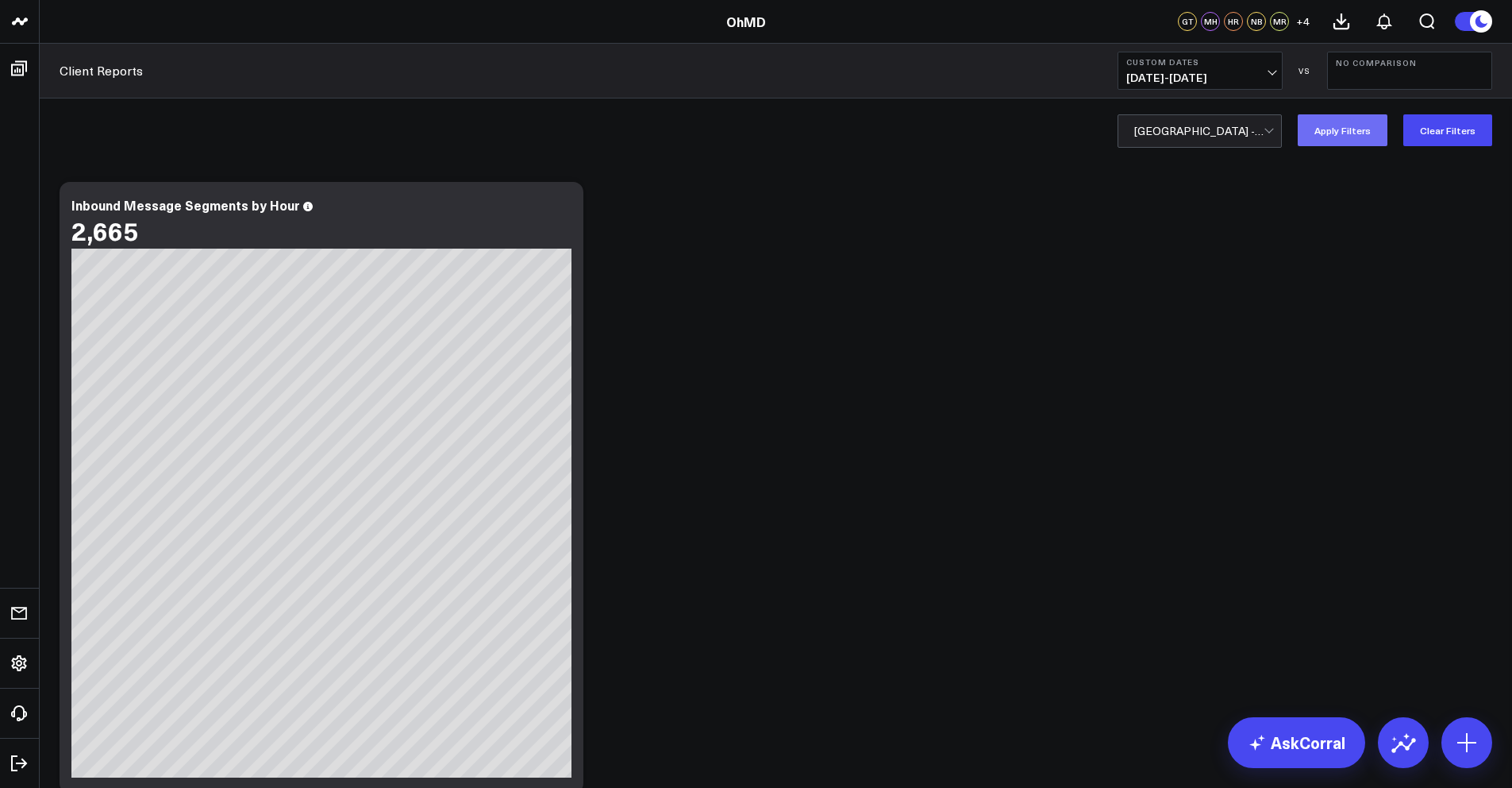
click at [1329, 132] on button "Apply Filters" at bounding box center [1343, 130] width 89 height 32
click at [1342, 29] on icon at bounding box center [1341, 22] width 14 height 14
click at [1383, 18] on icon at bounding box center [1384, 22] width 19 height 19
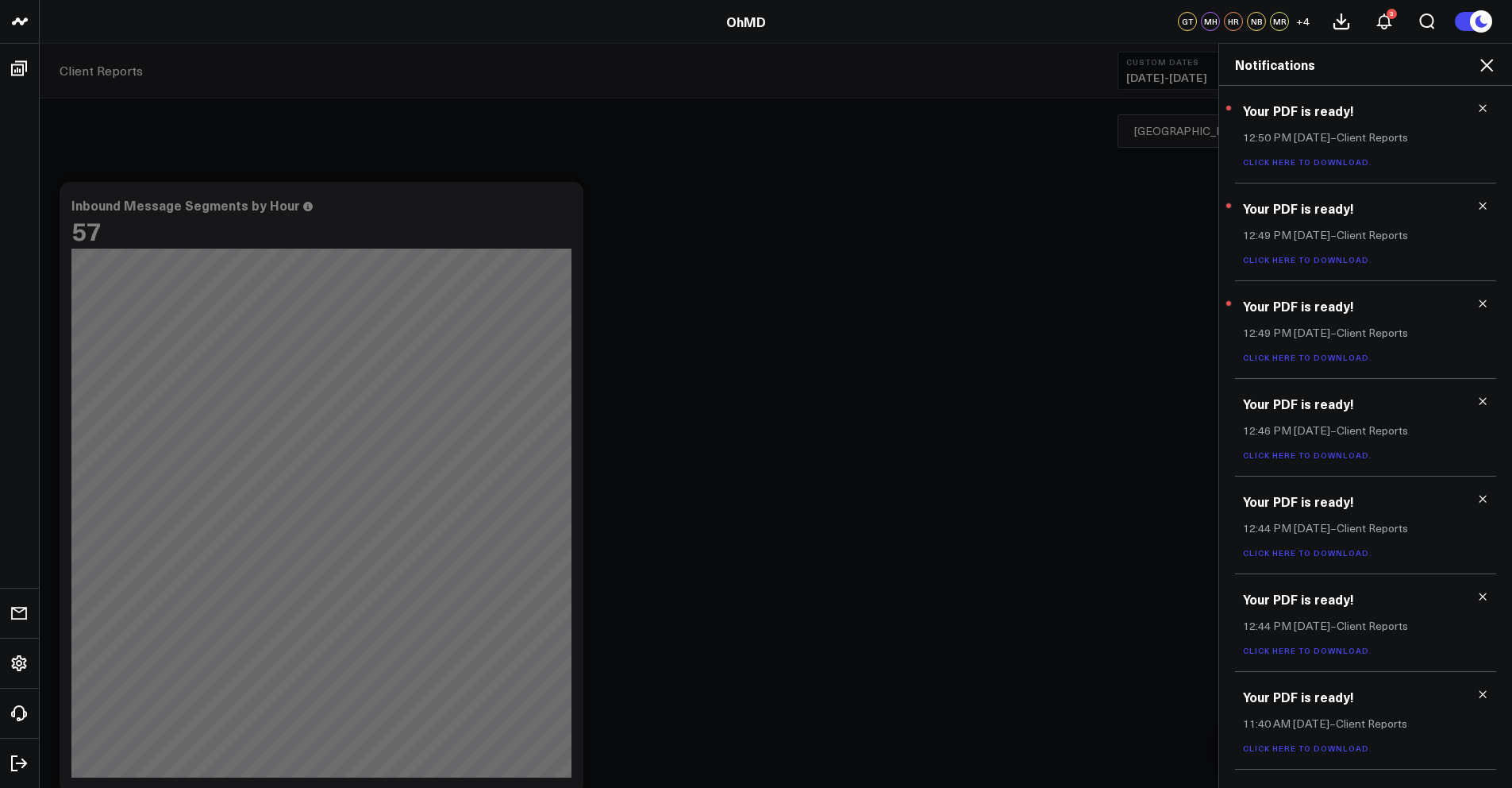
click at [1302, 353] on link "Click here to download." at bounding box center [1308, 357] width 129 height 11
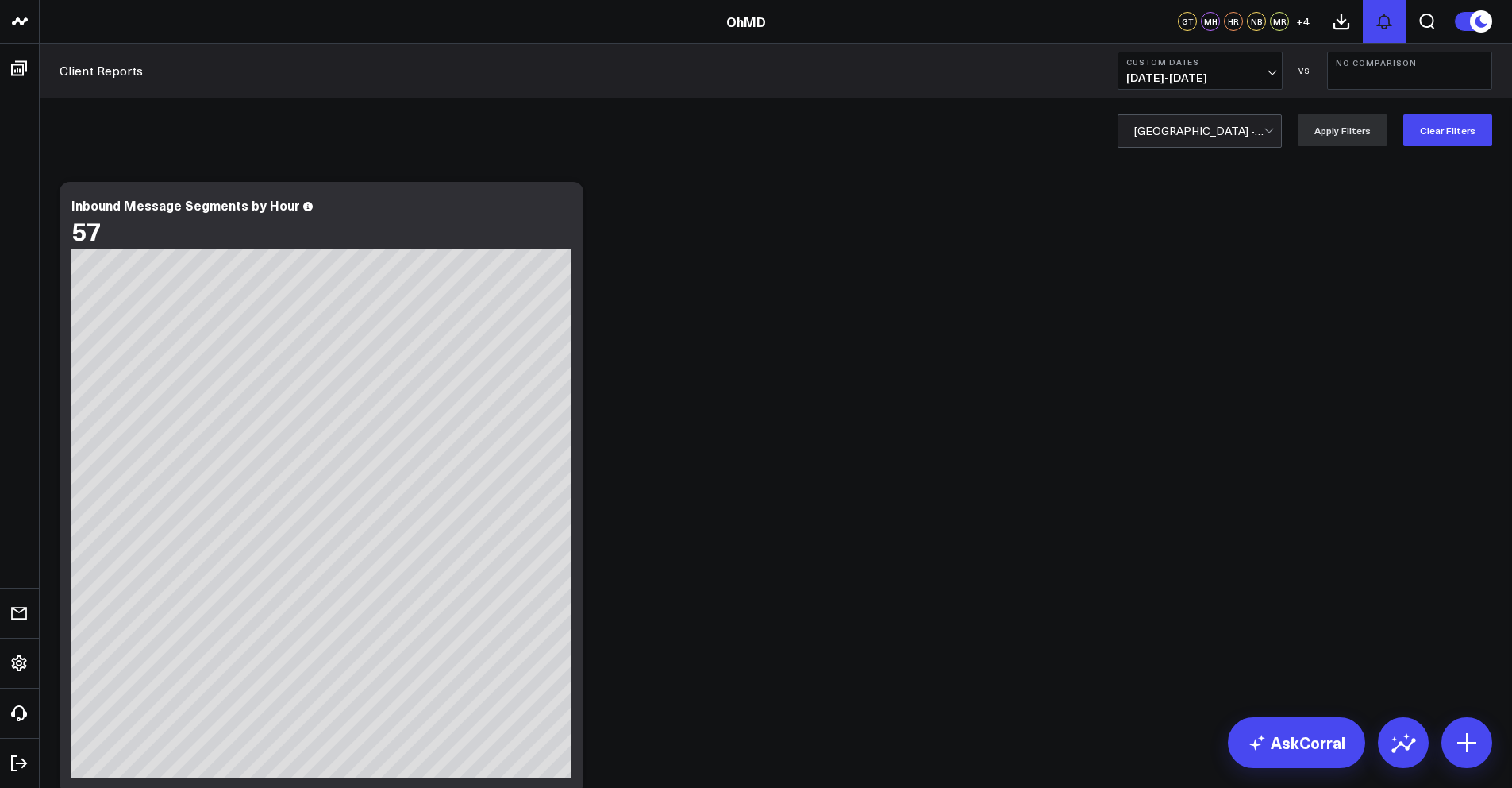
click at [1387, 22] on icon at bounding box center [1384, 22] width 19 height 19
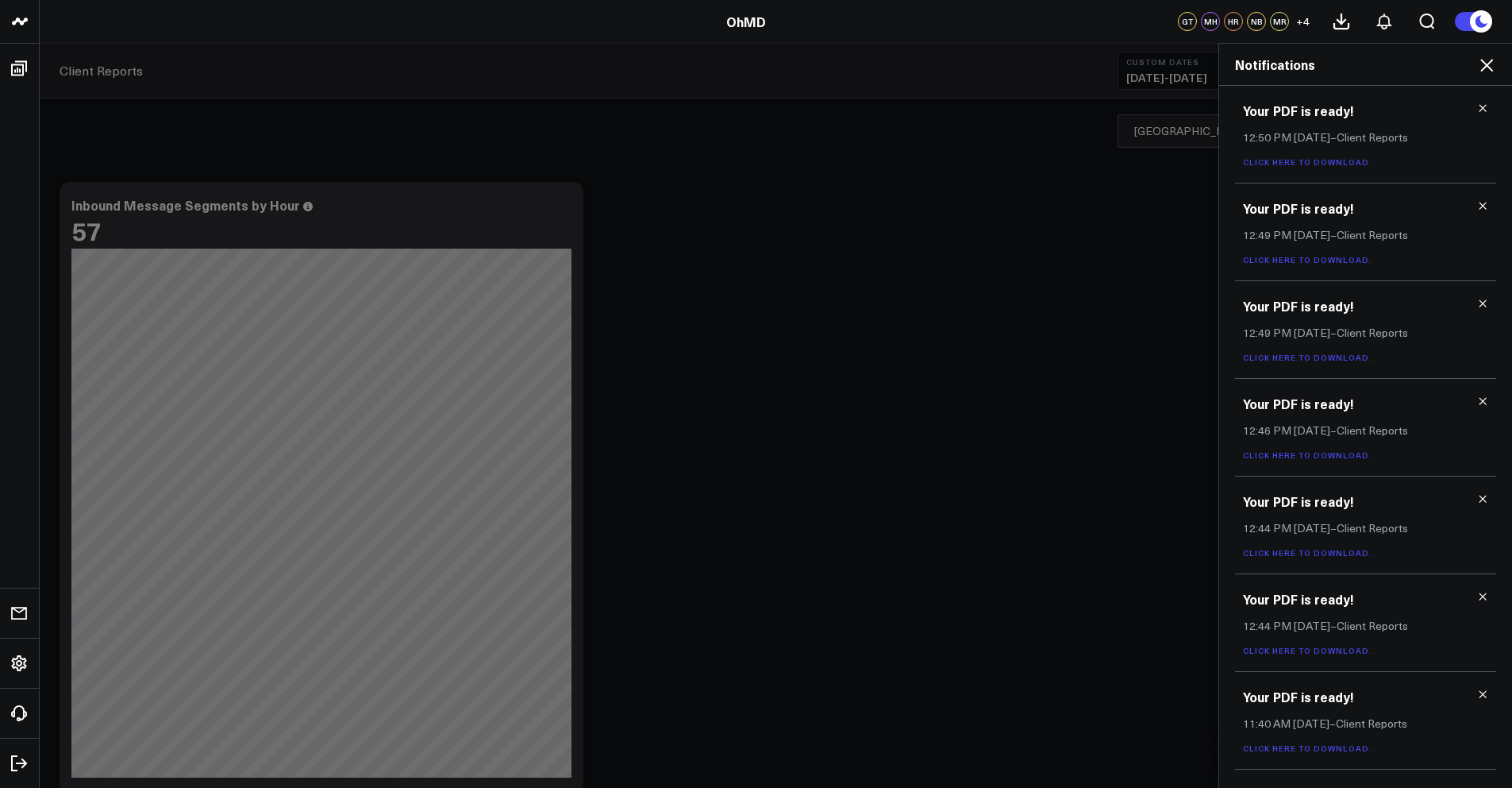
click at [1348, 260] on link "Click here to download." at bounding box center [1308, 260] width 129 height 11
click at [1304, 156] on link "Click here to download." at bounding box center [1308, 162] width 129 height 11
drag, startPoint x: 1031, startPoint y: 252, endPoint x: 1047, endPoint y: 217, distance: 38.5
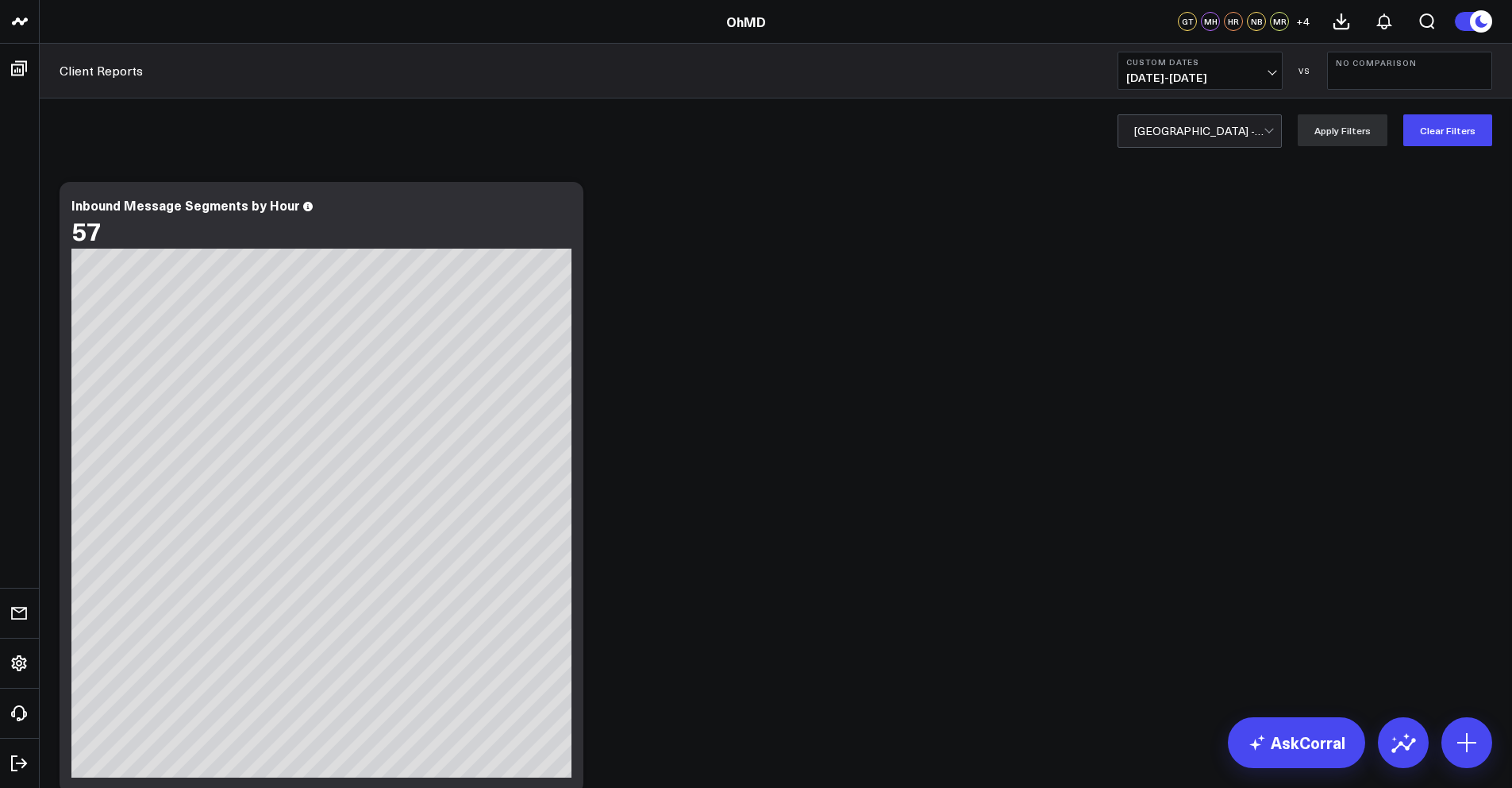
click at [1179, 148] on div "University Of Chicago - 57391 Apply Filters Clear Filters" at bounding box center [776, 130] width 1473 height 64
click at [1185, 129] on div at bounding box center [1199, 131] width 129 height 32
type input "loudo"
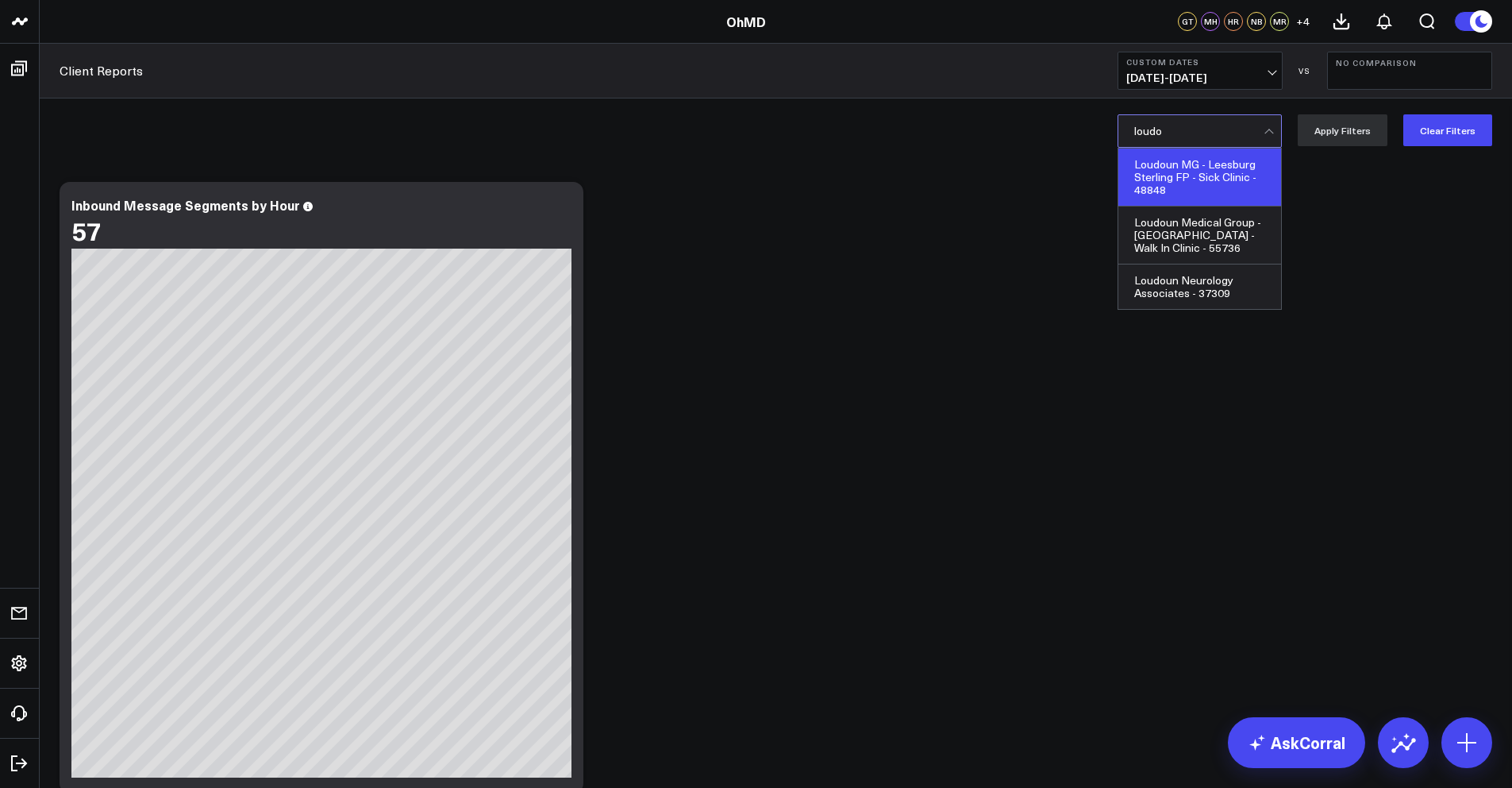
click at [1192, 167] on div "Loudoun MG - Leesburg Sterling FP - Sick Clinic - 48848" at bounding box center [1200, 177] width 163 height 58
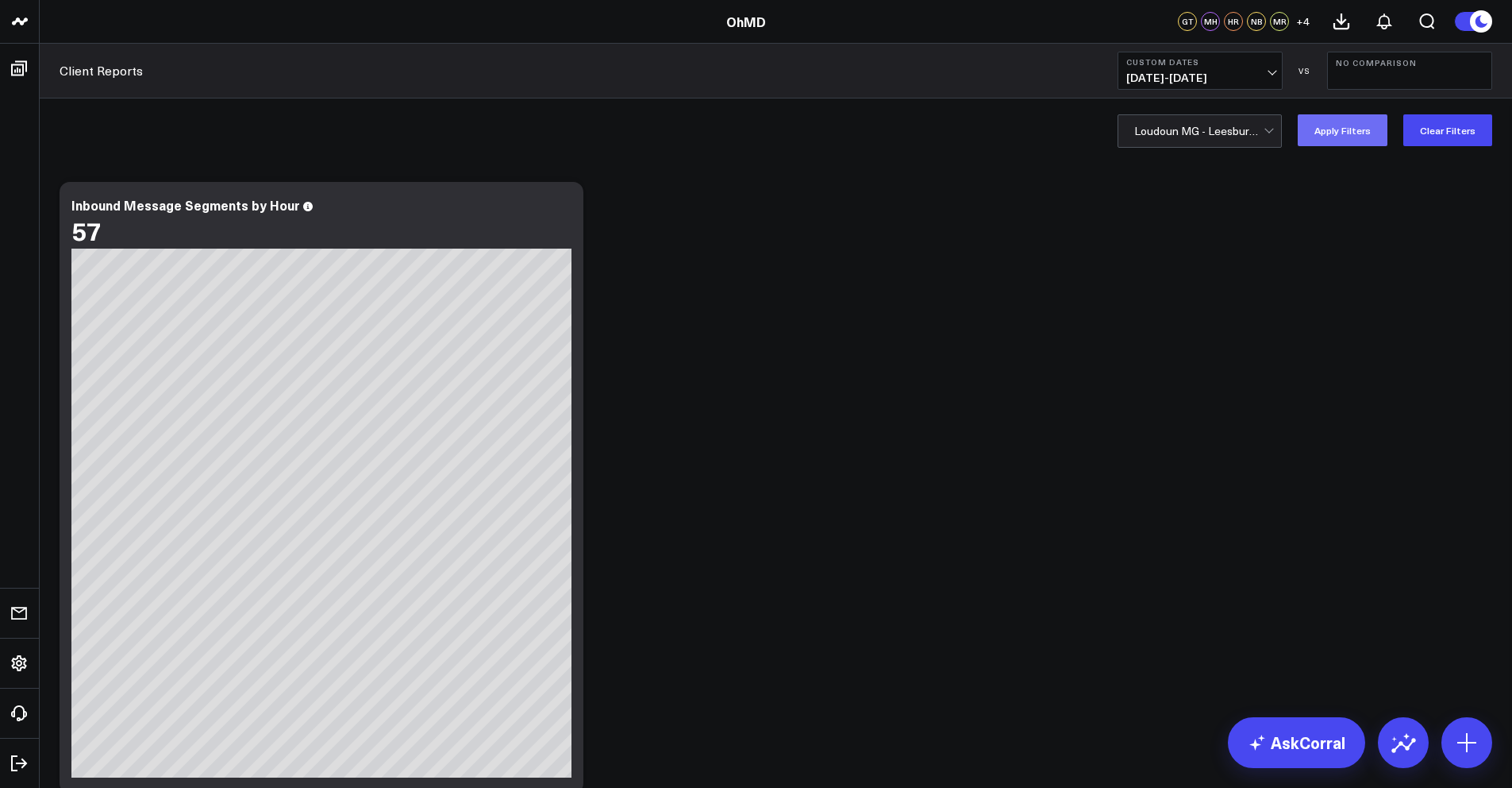
click at [1356, 132] on button "Apply Filters" at bounding box center [1343, 130] width 89 height 32
click at [1168, 75] on span "[DATE] - [DATE]" at bounding box center [1200, 78] width 148 height 13
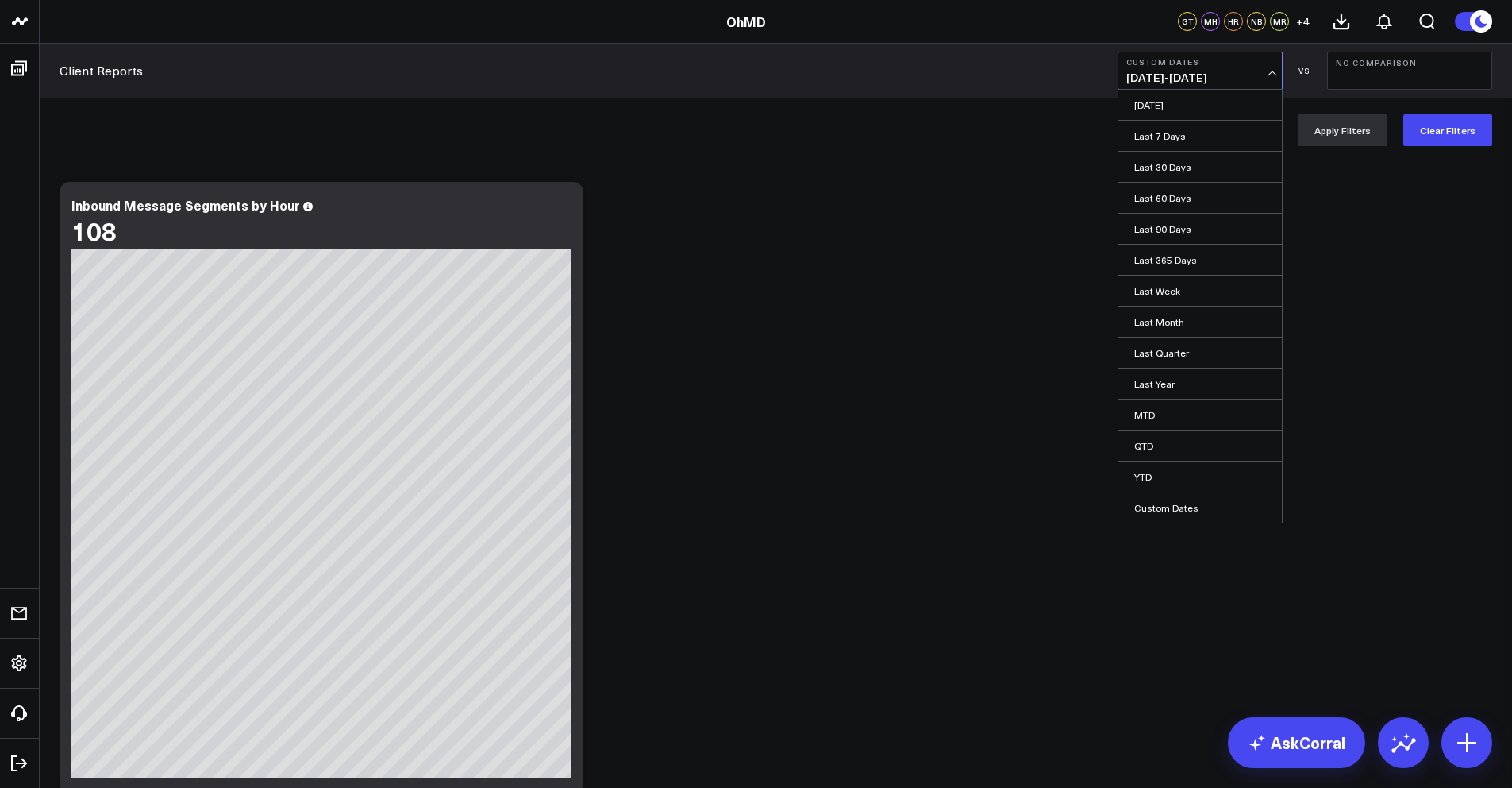
click at [1034, 127] on div "Loudoun MG - Leesburg Sterling FP - Sick Clinic - 48848 Apply Filters Clear Fil…" at bounding box center [776, 130] width 1473 height 64
click at [1187, 127] on div at bounding box center [1199, 131] width 129 height 32
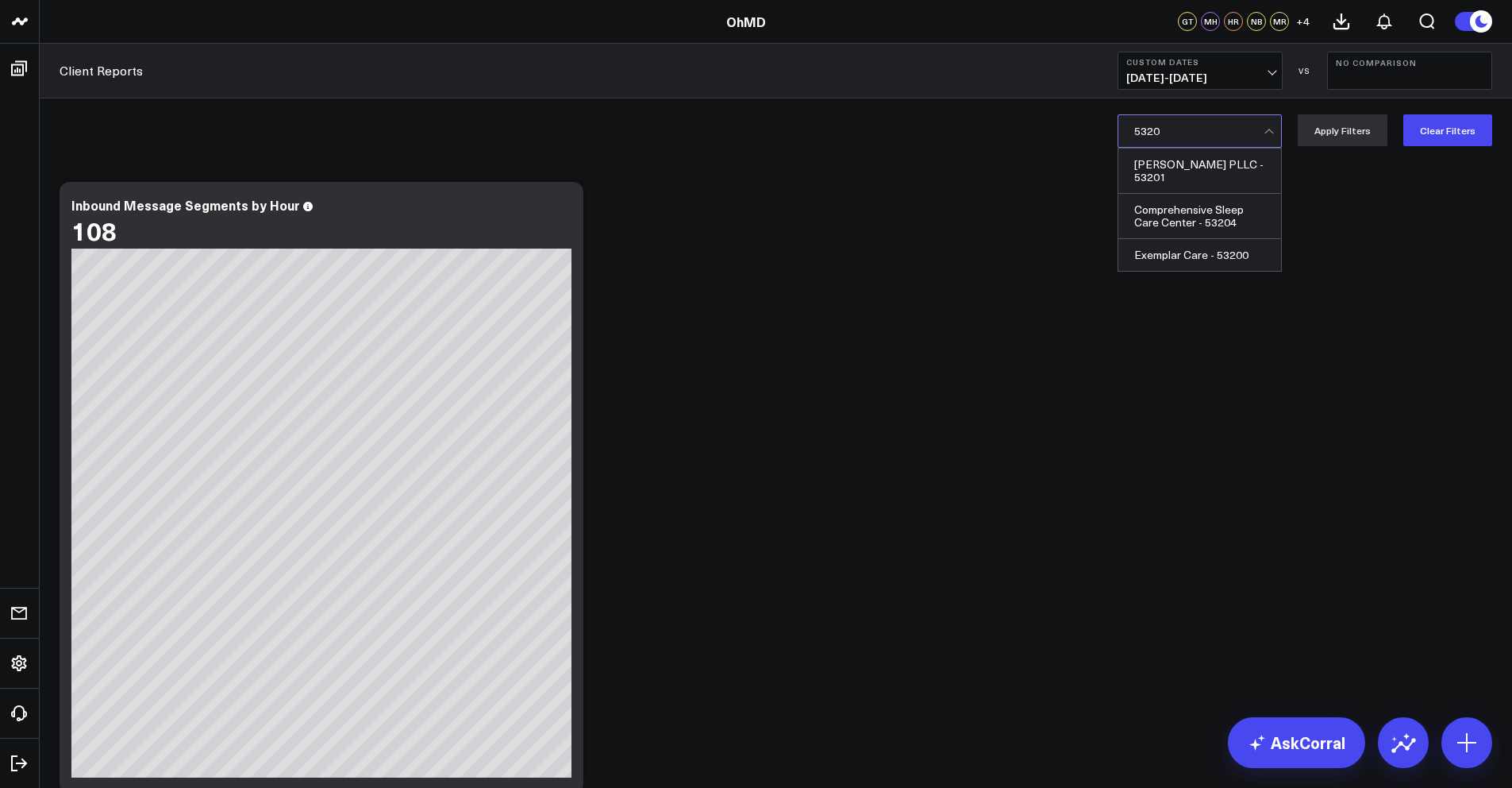
type input "53204"
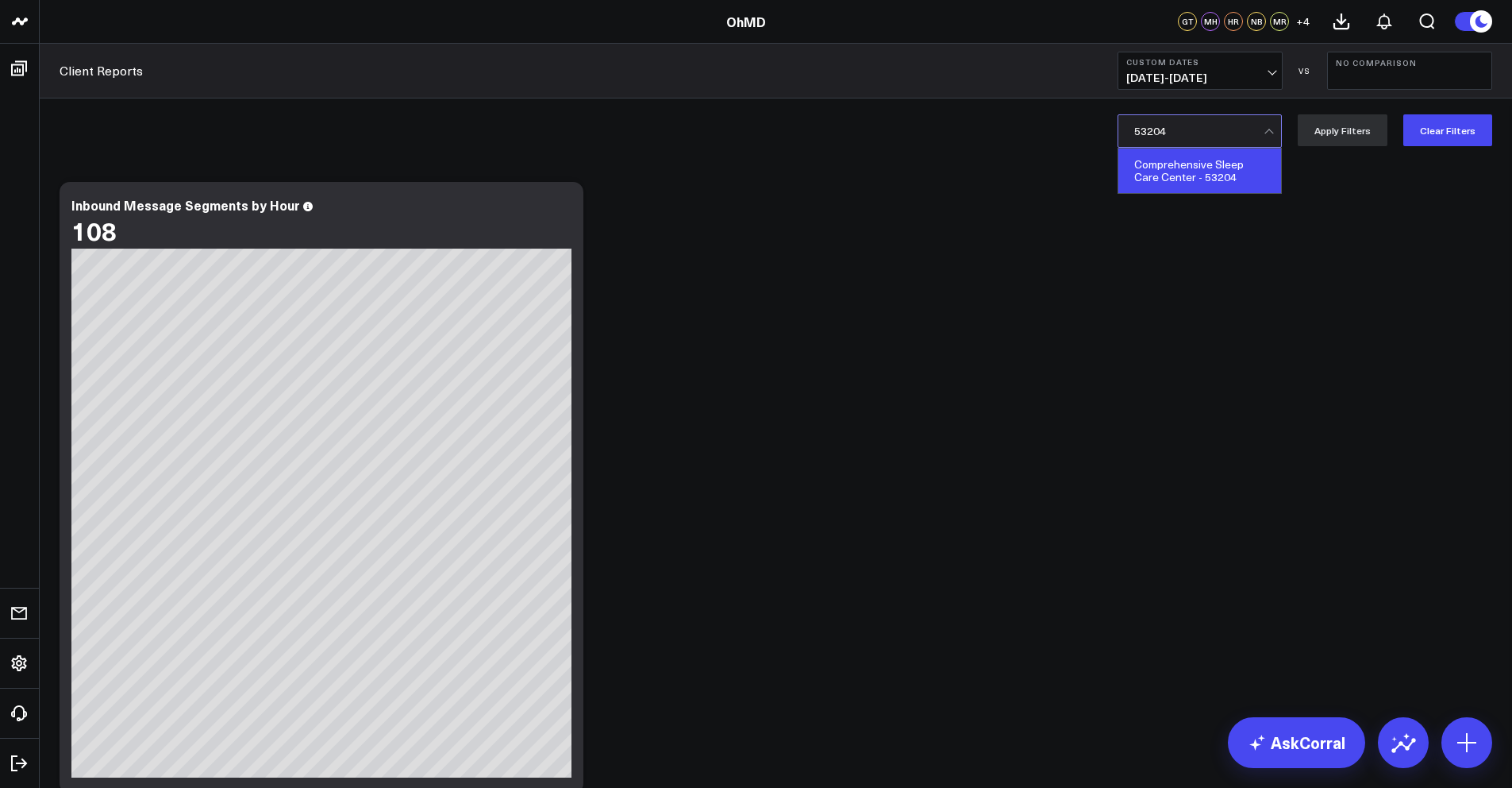
click at [1200, 165] on div "Comprehensive Sleep Care Center - 53204" at bounding box center [1200, 171] width 163 height 45
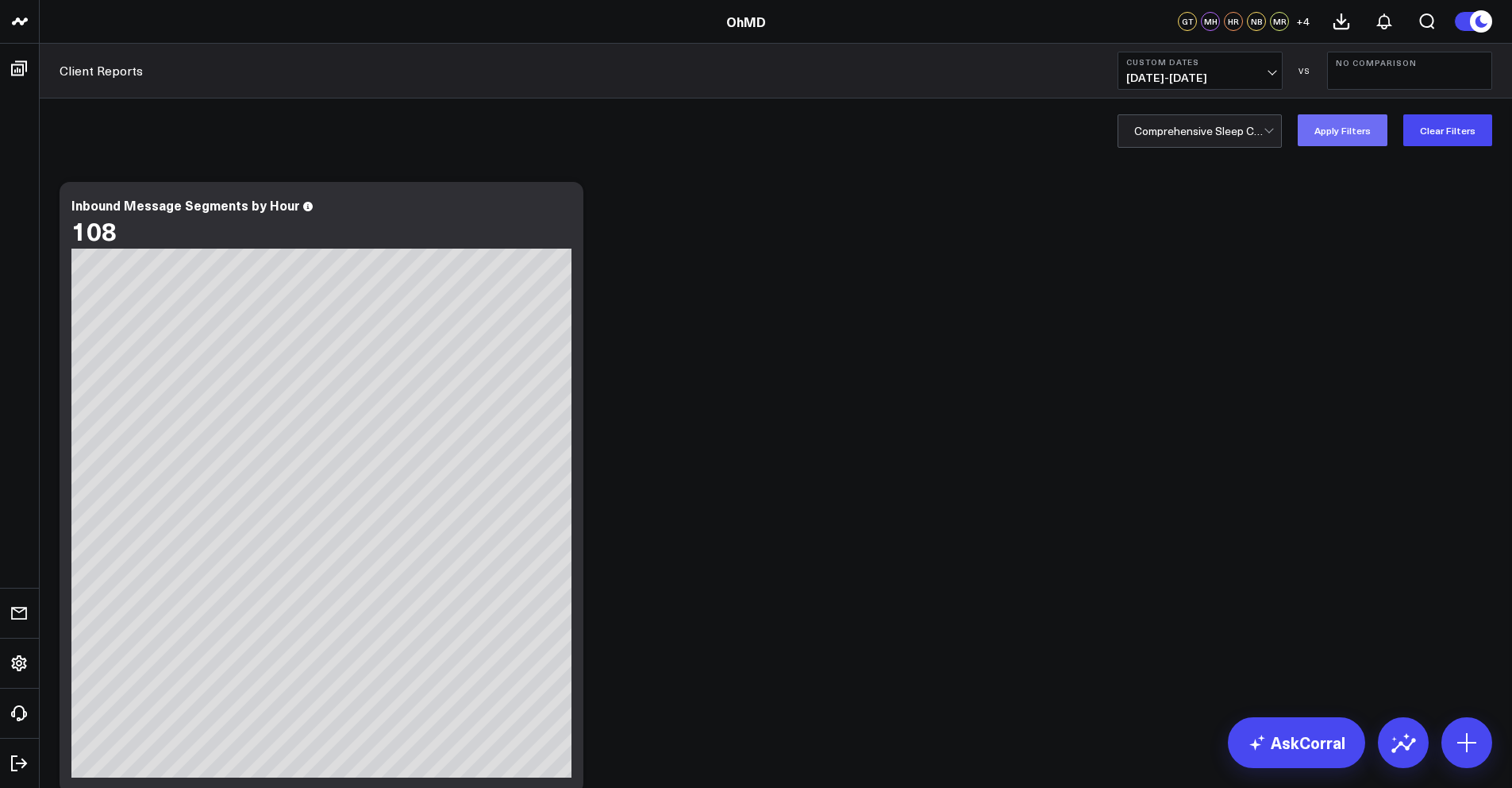
click at [1364, 136] on button "Apply Filters" at bounding box center [1343, 130] width 89 height 32
click at [1340, 29] on icon at bounding box center [1341, 22] width 14 height 14
